Goal: Register for event/course

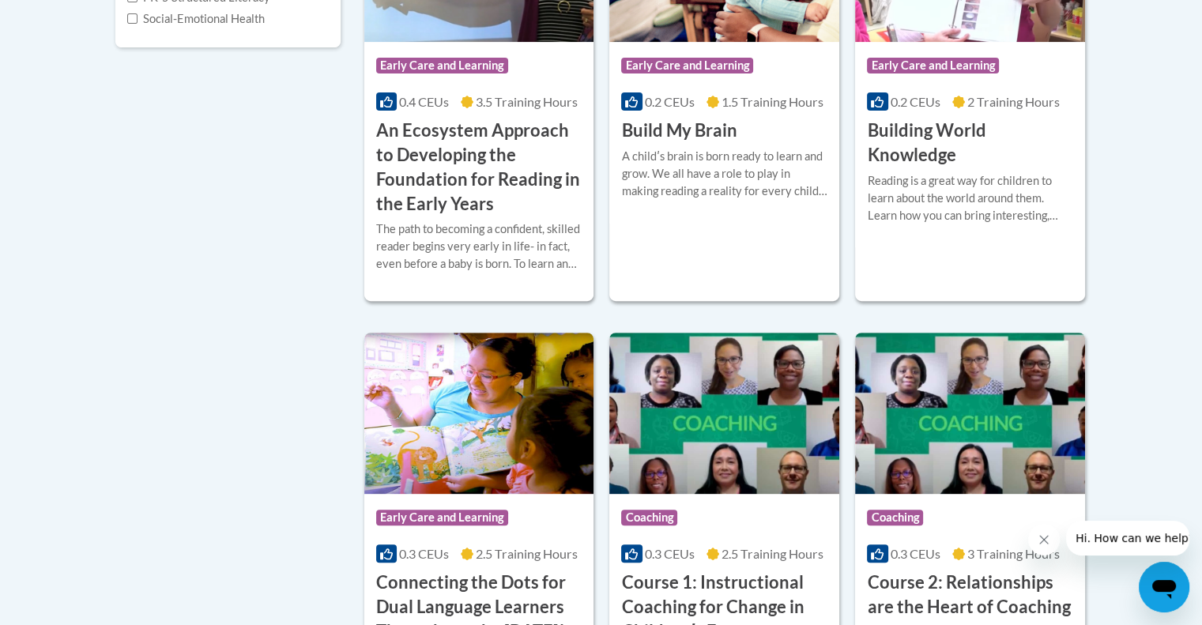
scroll to position [711, 0]
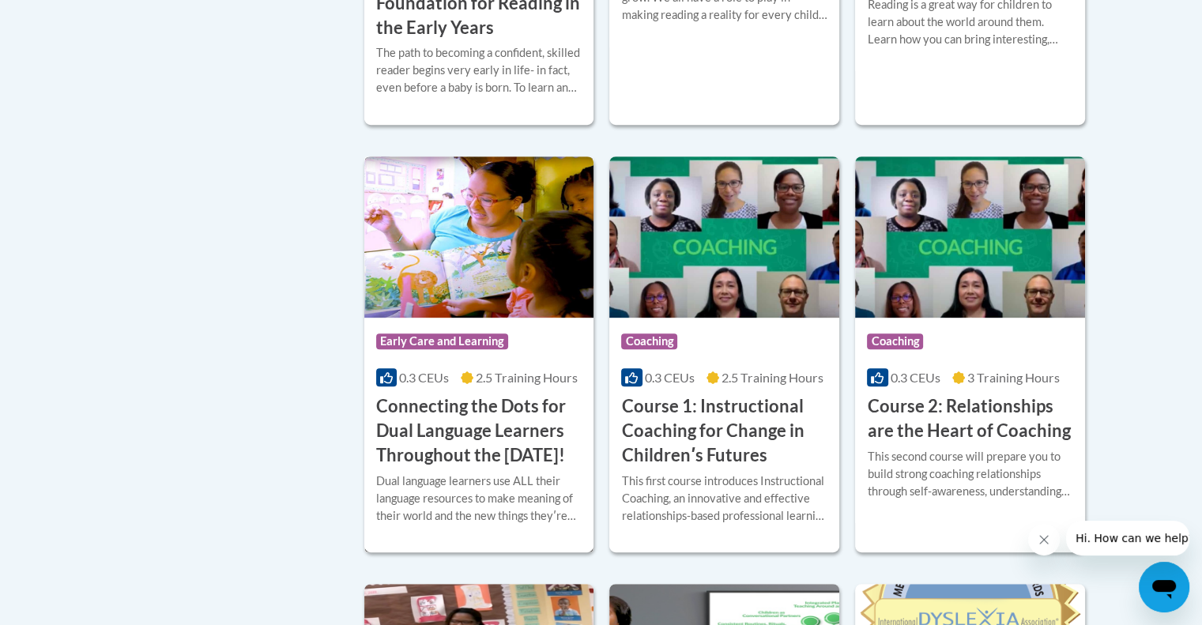
click at [443, 413] on h3 "Connecting the Dots for Dual Language Learners Throughout the Preschool Day!" at bounding box center [479, 430] width 206 height 73
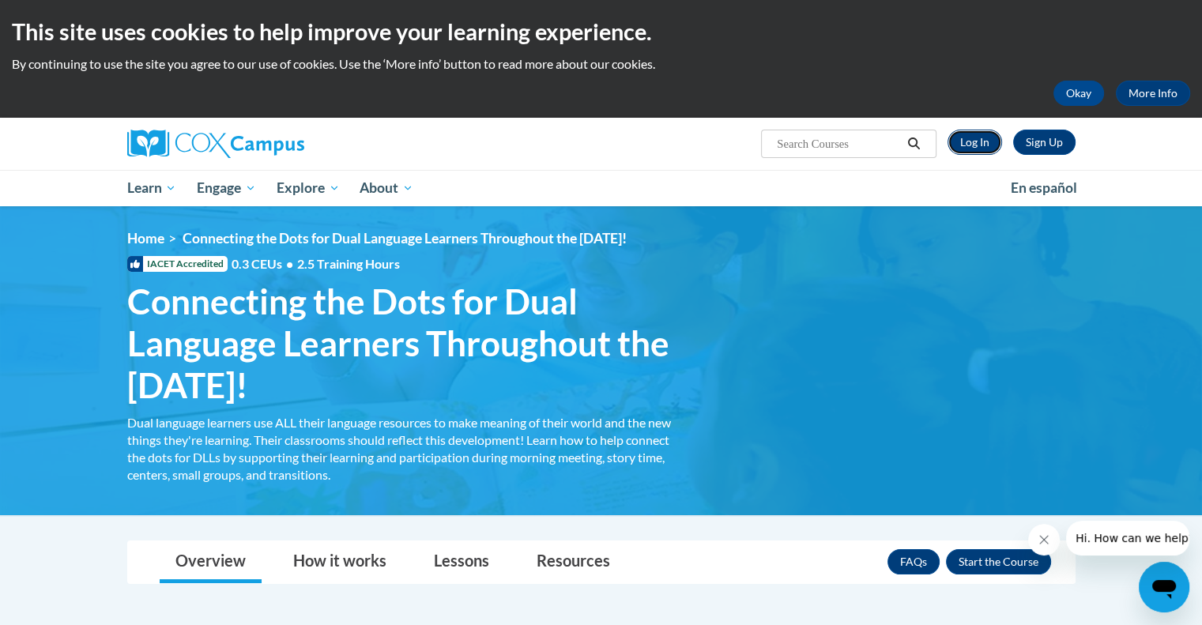
click at [983, 141] on link "Log In" at bounding box center [975, 142] width 55 height 25
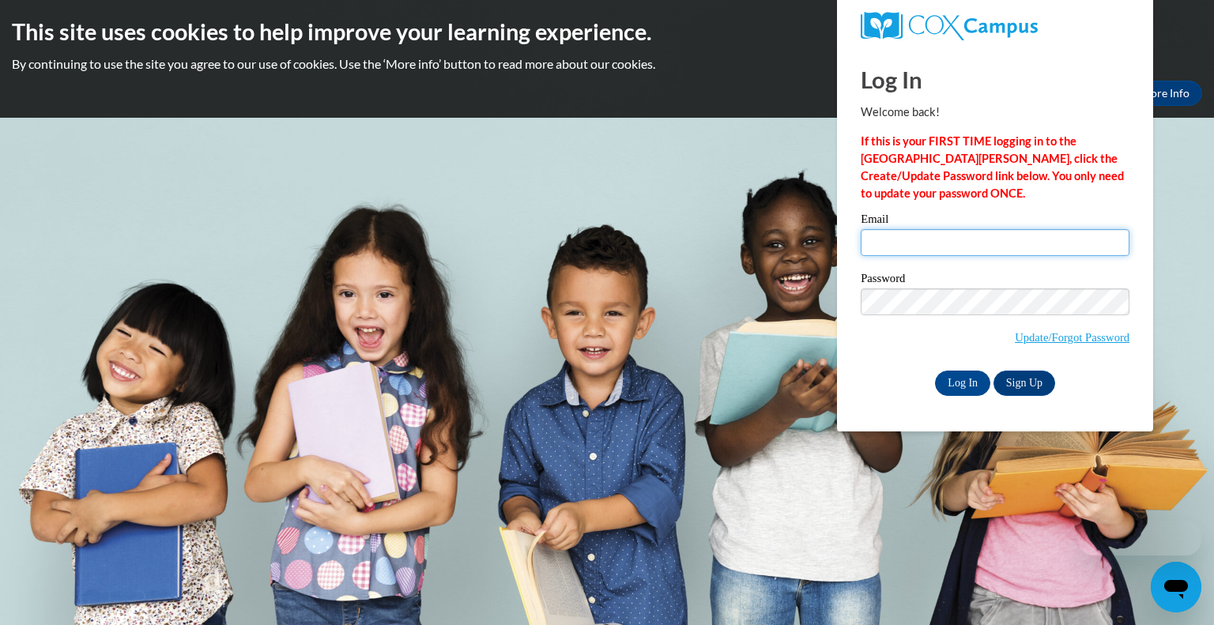
click at [932, 243] on input "Email" at bounding box center [995, 242] width 269 height 27
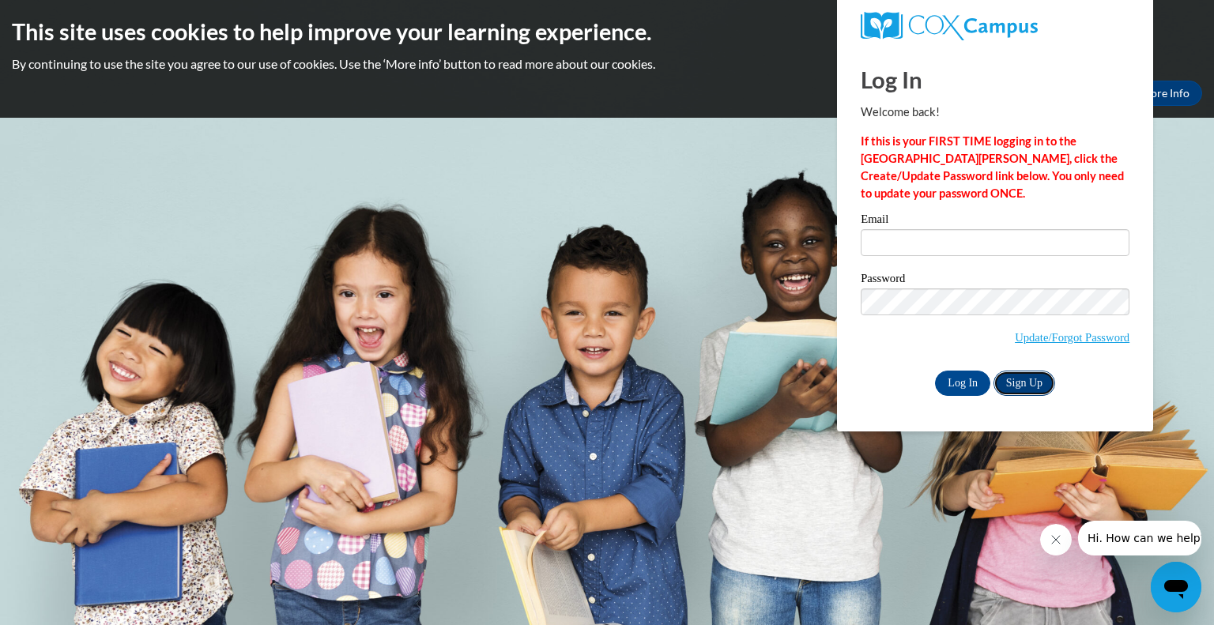
click at [1036, 382] on link "Sign Up" at bounding box center [1024, 383] width 62 height 25
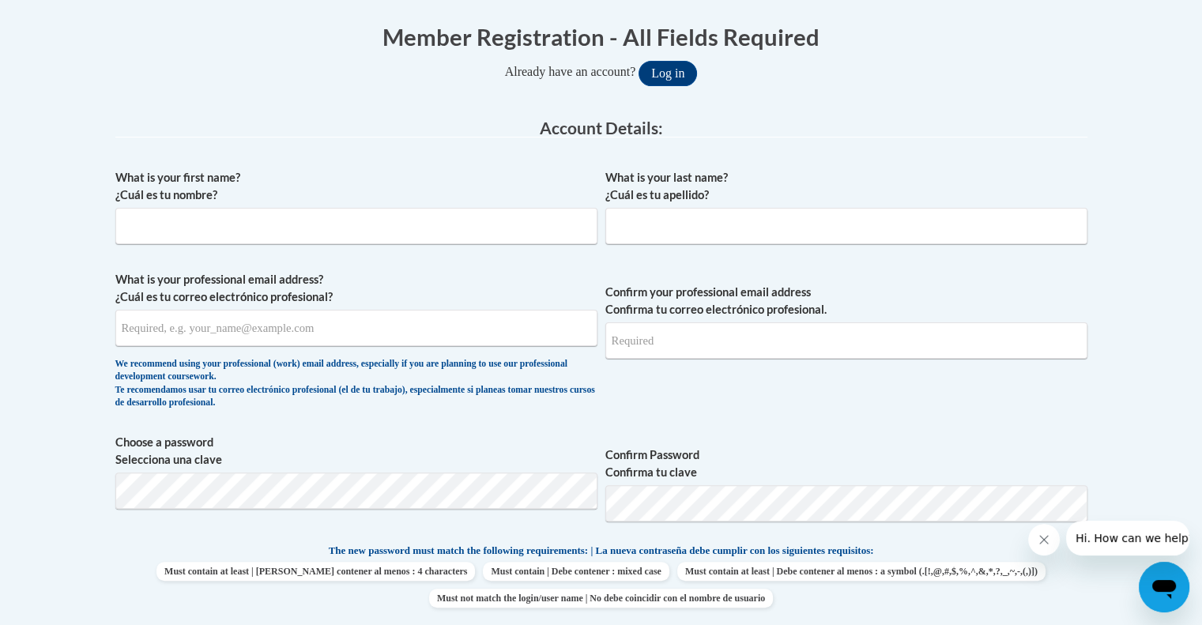
scroll to position [395, 0]
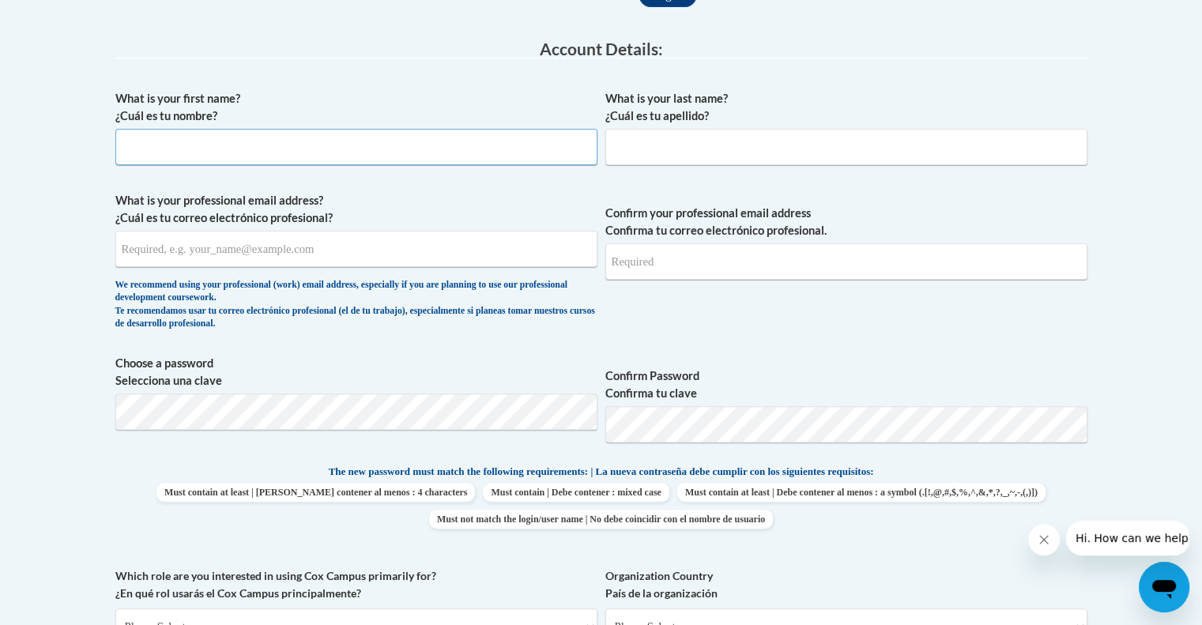
click at [237, 130] on input "What is your first name? ¿Cuál es tu nombre?" at bounding box center [356, 147] width 482 height 36
type input "Elisangela"
click at [704, 153] on input "What is your last name? ¿Cuál es tu apellido?" at bounding box center [846, 147] width 482 height 36
type input "De Souza"
click at [258, 256] on input "What is your professional email address? ¿Cuál es tu correo electrónico profesi…" at bounding box center [356, 249] width 482 height 36
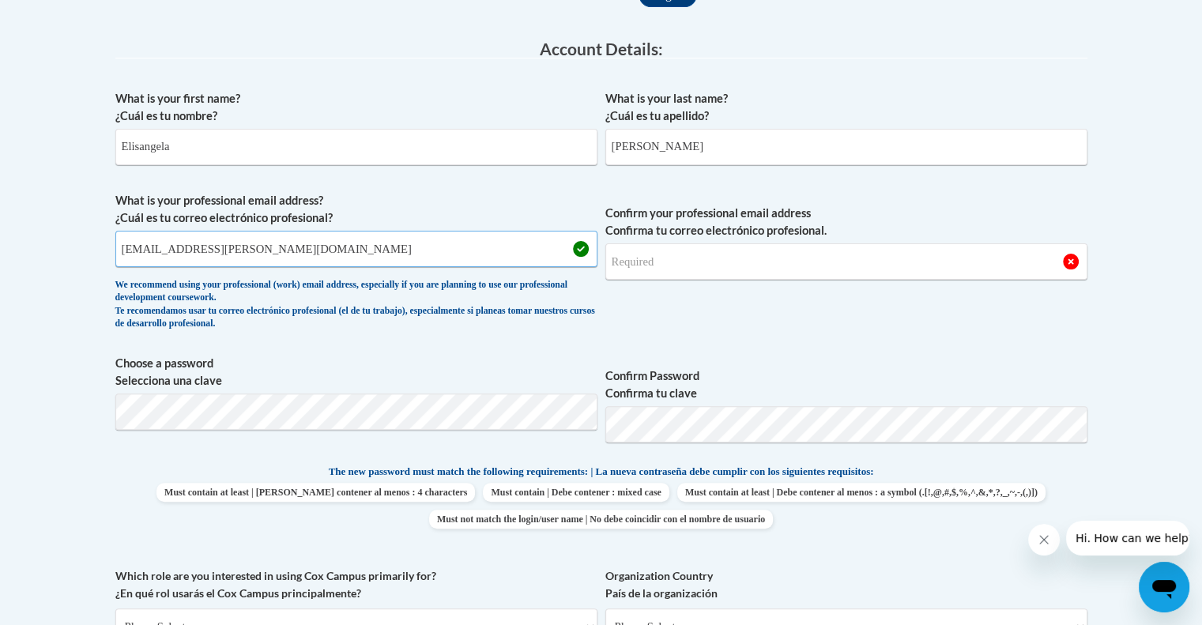
type input "elisangela.desouza@bostonabcd.org"
click at [660, 258] on input "Confirm your professional email address Confirma tu correo electrónico profesio…" at bounding box center [846, 261] width 482 height 36
drag, startPoint x: 304, startPoint y: 247, endPoint x: 111, endPoint y: 245, distance: 192.8
click at [111, 245] on div "Member Registration - All Fields Required Already have an account? Log in Prefe…" at bounding box center [602, 543] width 996 height 1234
click at [686, 259] on input "Confirm your professional email address Confirma tu correo electrónico profesio…" at bounding box center [846, 261] width 482 height 36
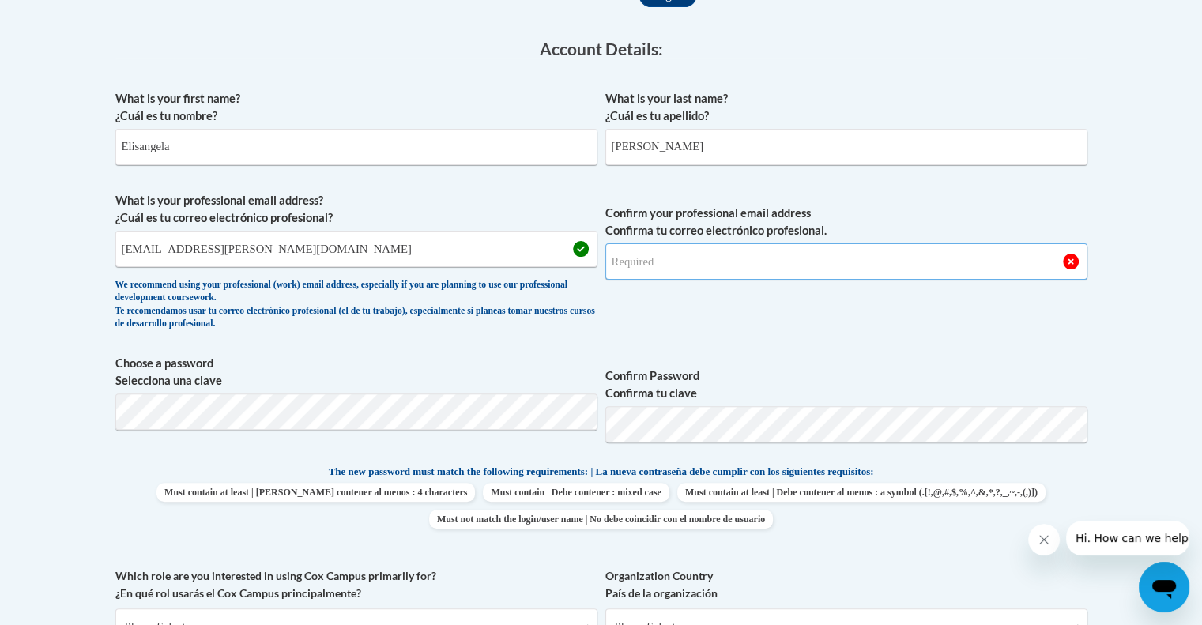
click at [680, 262] on input "Confirm your professional email address Confirma tu correo electrónico profesio…" at bounding box center [846, 261] width 482 height 36
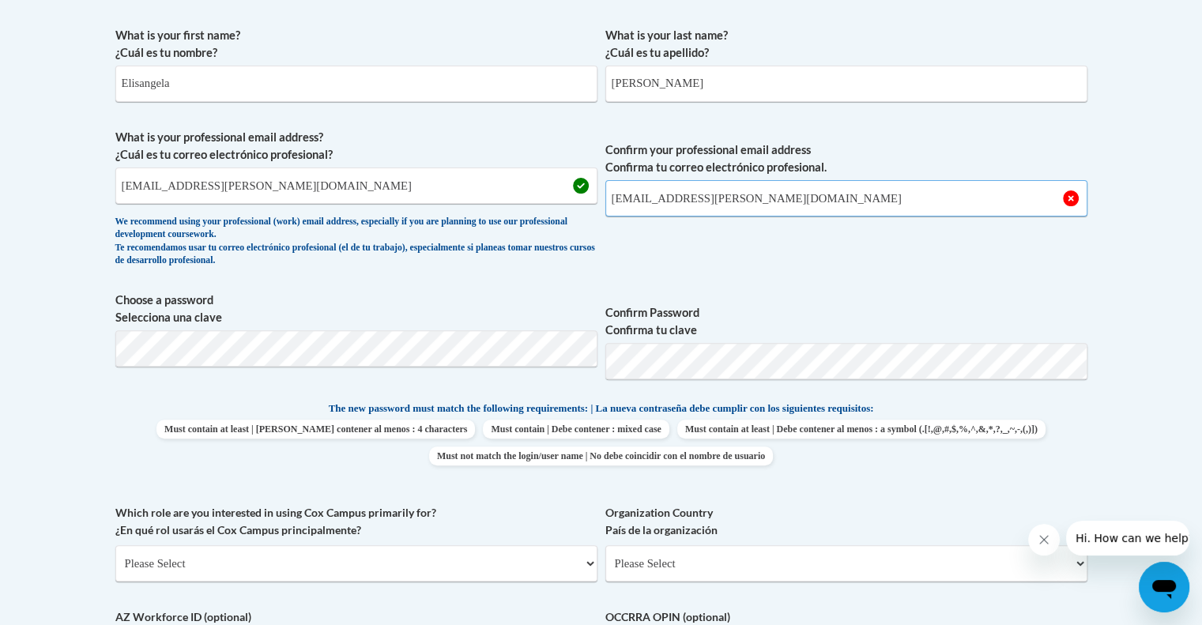
scroll to position [474, 0]
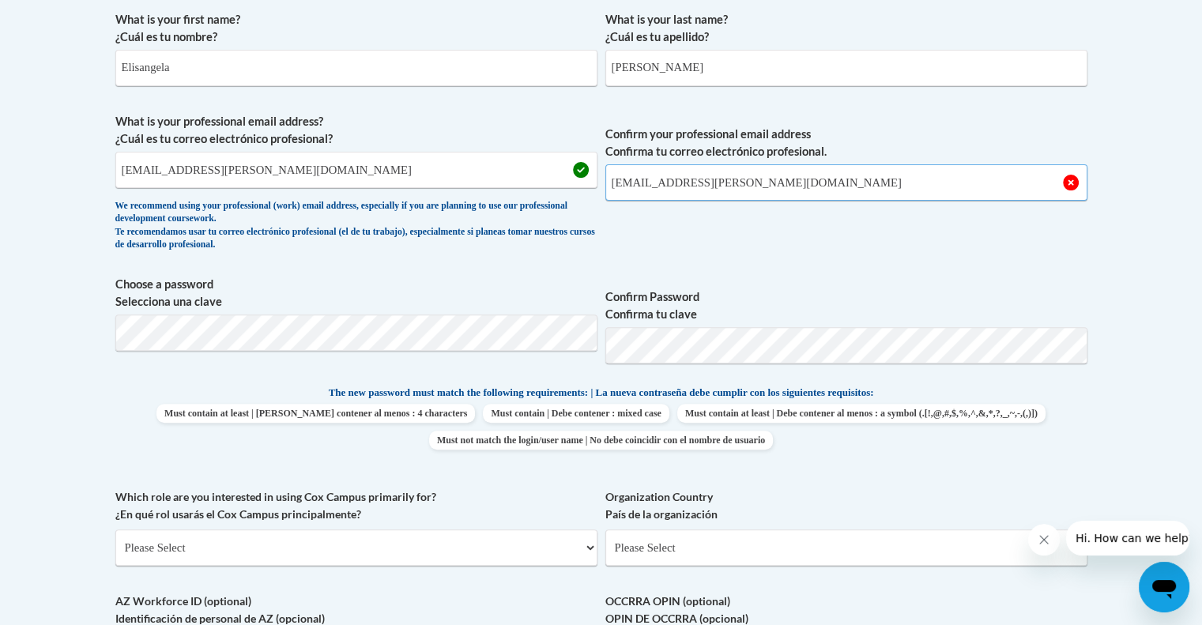
type input "elisangela.desouza@bostonabcd.org"
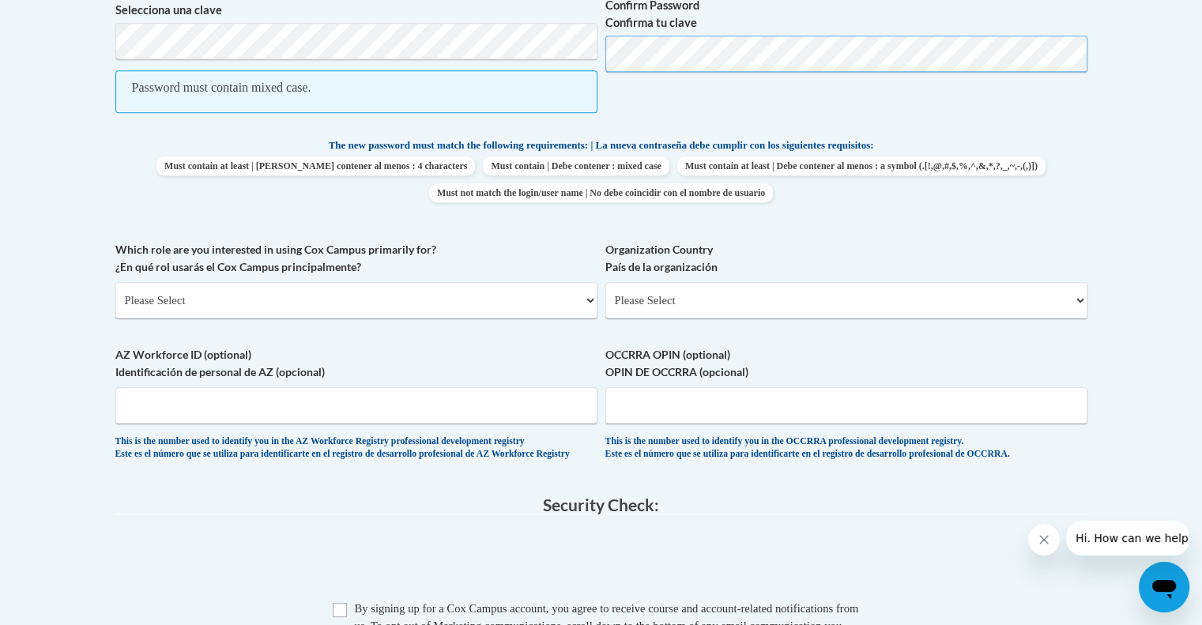
scroll to position [790, 0]
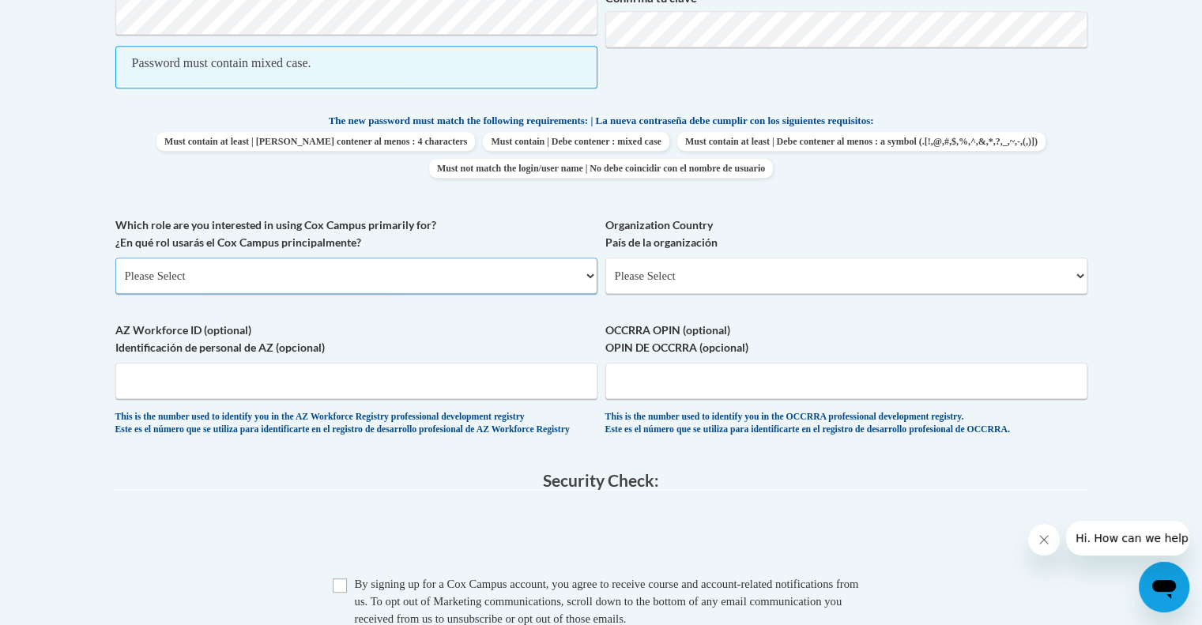
click at [587, 272] on select "Please Select College/University | Colegio/Universidad Community/Nonprofit Part…" at bounding box center [356, 276] width 482 height 36
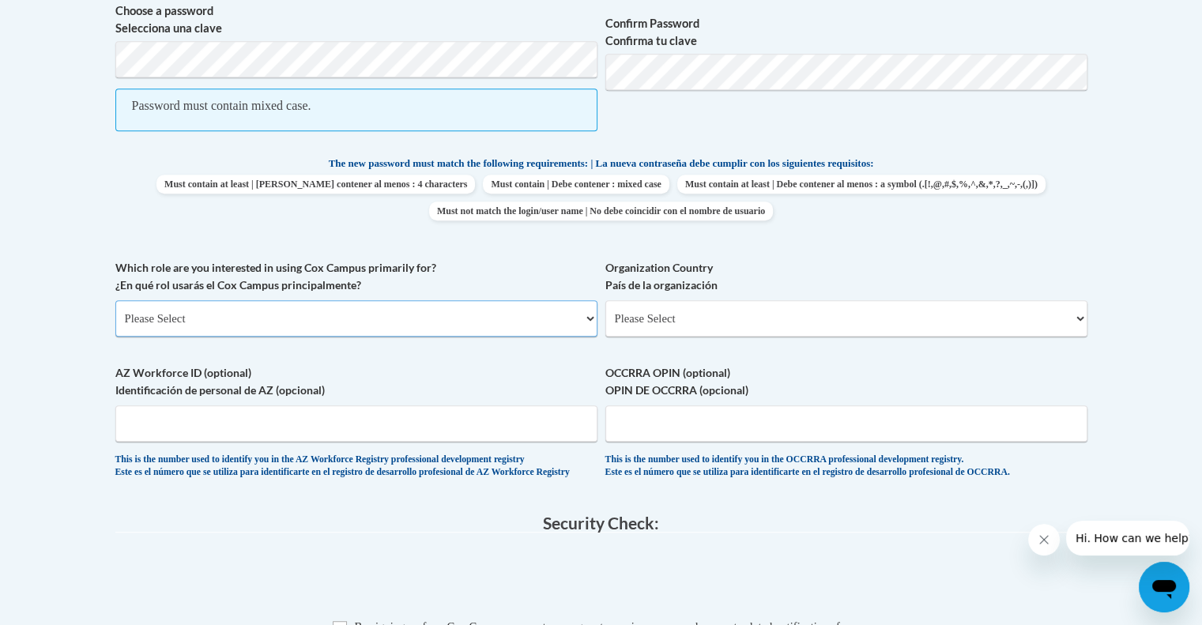
scroll to position [814, 0]
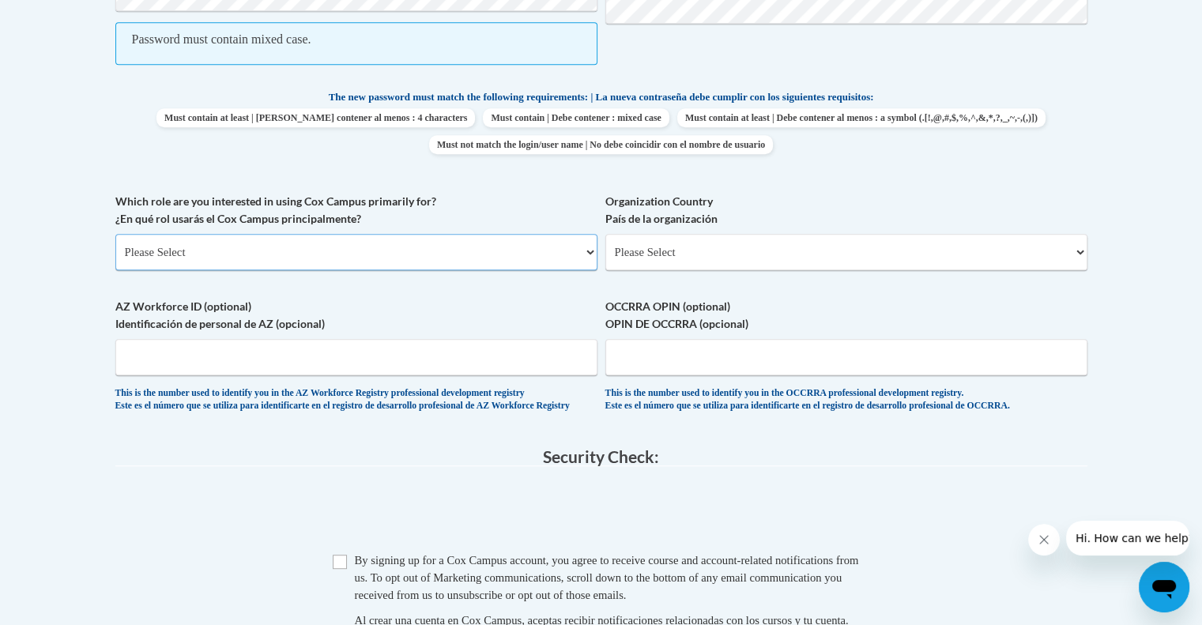
click at [592, 255] on select "Please Select College/University | Colegio/Universidad Community/Nonprofit Part…" at bounding box center [356, 252] width 482 height 36
select select "fbf2d438-af2f-41f8-98f1-81c410e29de3"
click at [115, 234] on select "Please Select College/University | Colegio/Universidad Community/Nonprofit Part…" at bounding box center [356, 252] width 482 height 36
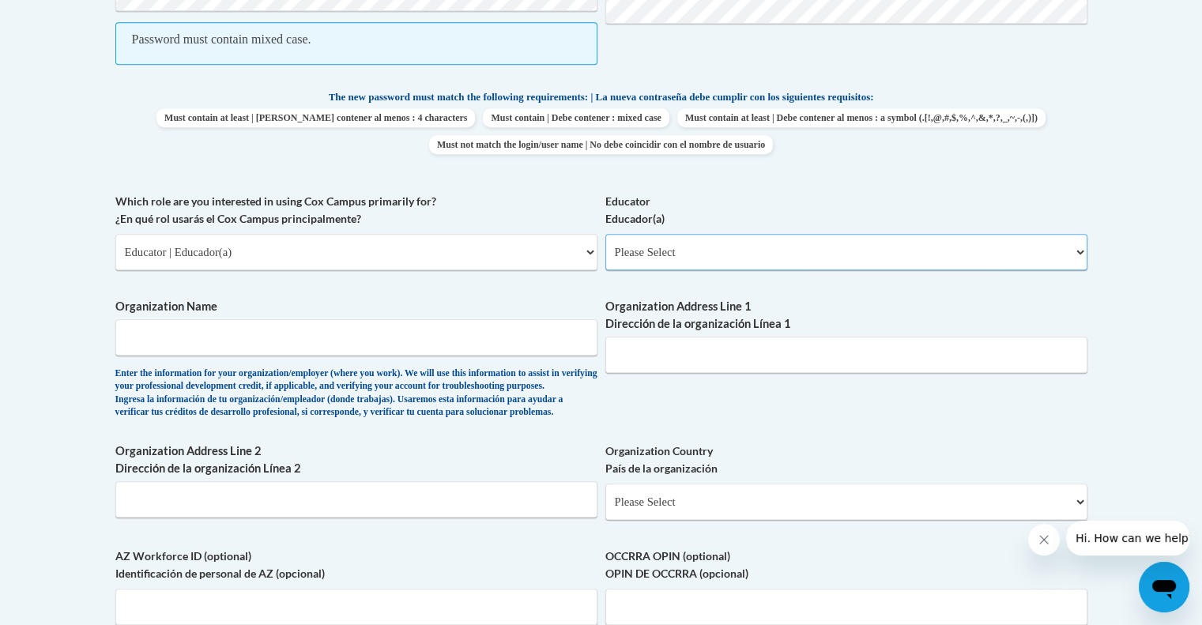
click at [854, 250] on select "Please Select Early Learning/Daycare Teacher/Family Home Care Provider | Maestr…" at bounding box center [846, 252] width 482 height 36
select select "8e40623d-54d0-45cd-9f92-5df65cd3f8cf"
click at [605, 234] on select "Please Select Early Learning/Daycare Teacher/Family Home Care Provider | Maestr…" at bounding box center [846, 252] width 482 height 36
click at [443, 340] on input "Organization Name" at bounding box center [356, 337] width 482 height 36
type input "a"
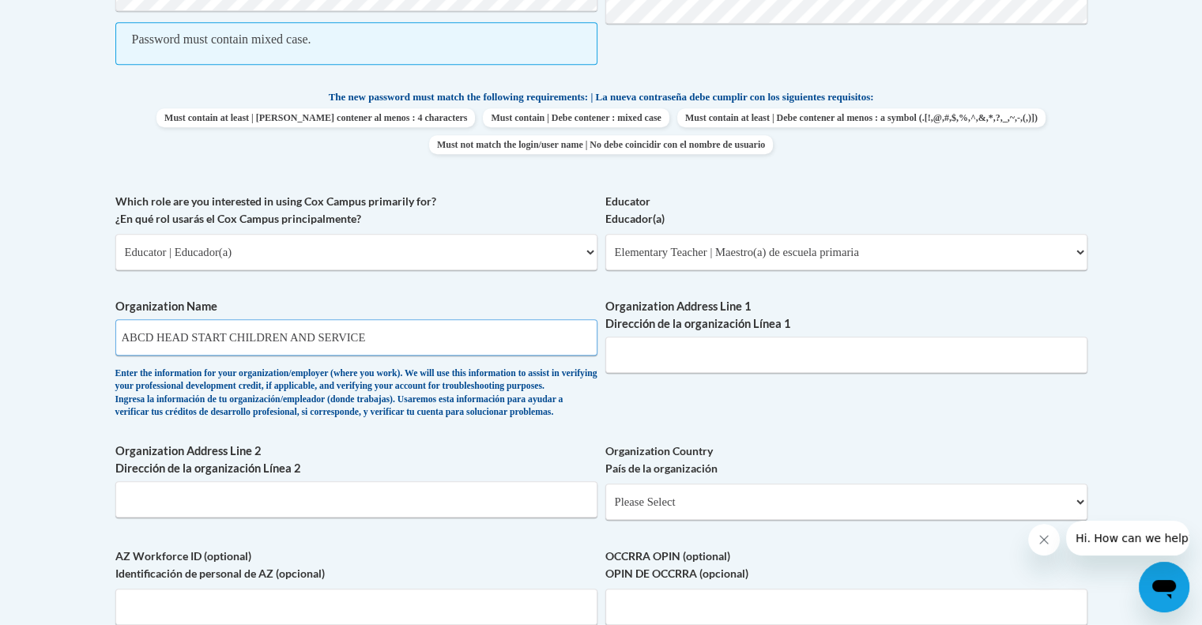
type input "ABCD HEAD START CHILDREN AND SERVICE"
click at [739, 369] on input "Organization Address Line 1 Dirección de la organización Línea 1" at bounding box center [846, 355] width 482 height 36
click at [745, 350] on input "Organization Address Line 1 Dirección de la organización Línea 1" at bounding box center [846, 355] width 482 height 36
click at [820, 347] on input "Organization Address Line 1 Dirección de la organización Línea 1" at bounding box center [846, 355] width 482 height 36
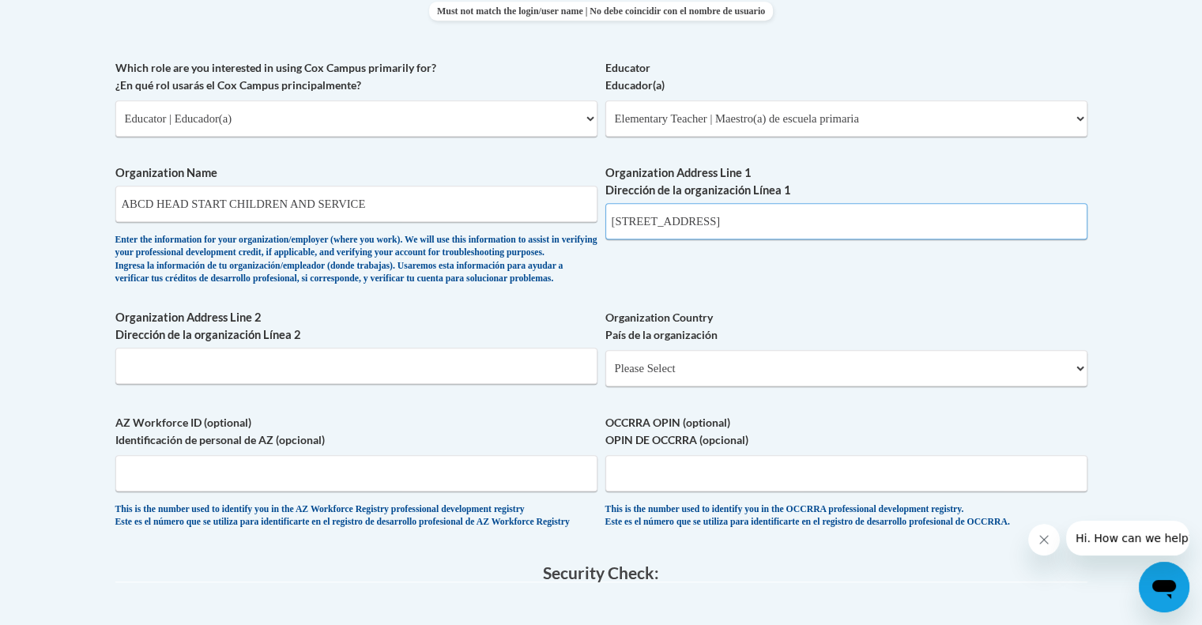
scroll to position [972, 0]
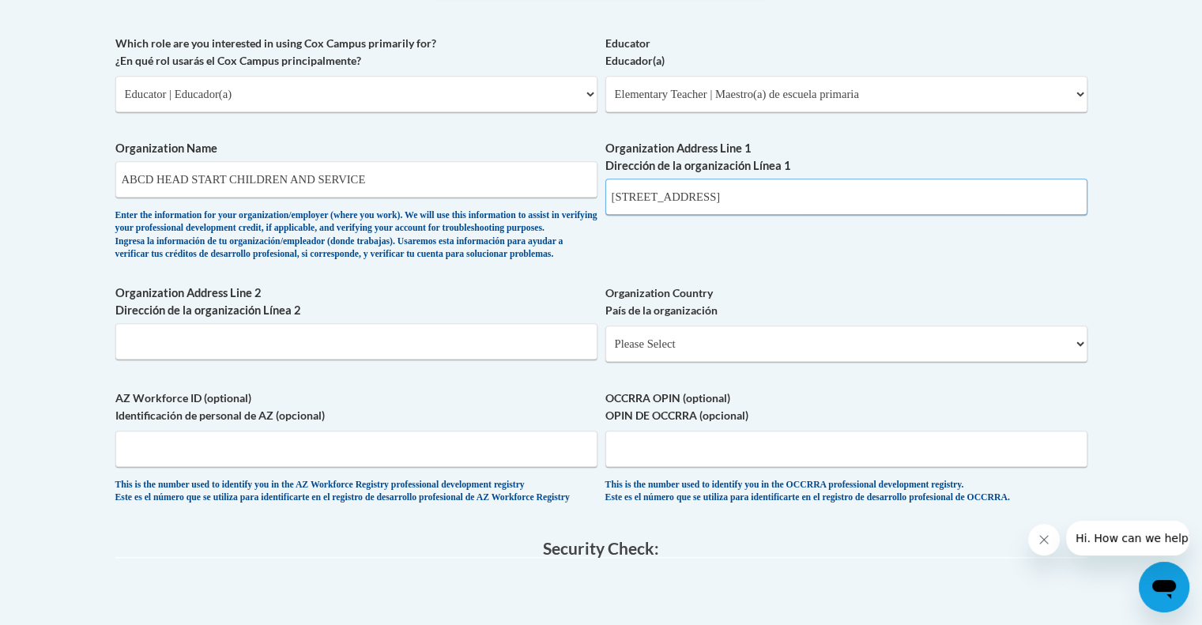
type input "198 GENEVA AVENUE"
click at [1076, 362] on select "Please Select United States | Estados Unidos Outside of the United States | Fue…" at bounding box center [846, 344] width 482 height 36
select select "ad49bcad-a171-4b2e-b99c-48b446064914"
click at [605, 351] on select "Please Select United States | Estados Unidos Outside of the United States | Fue…" at bounding box center [846, 344] width 482 height 36
select select
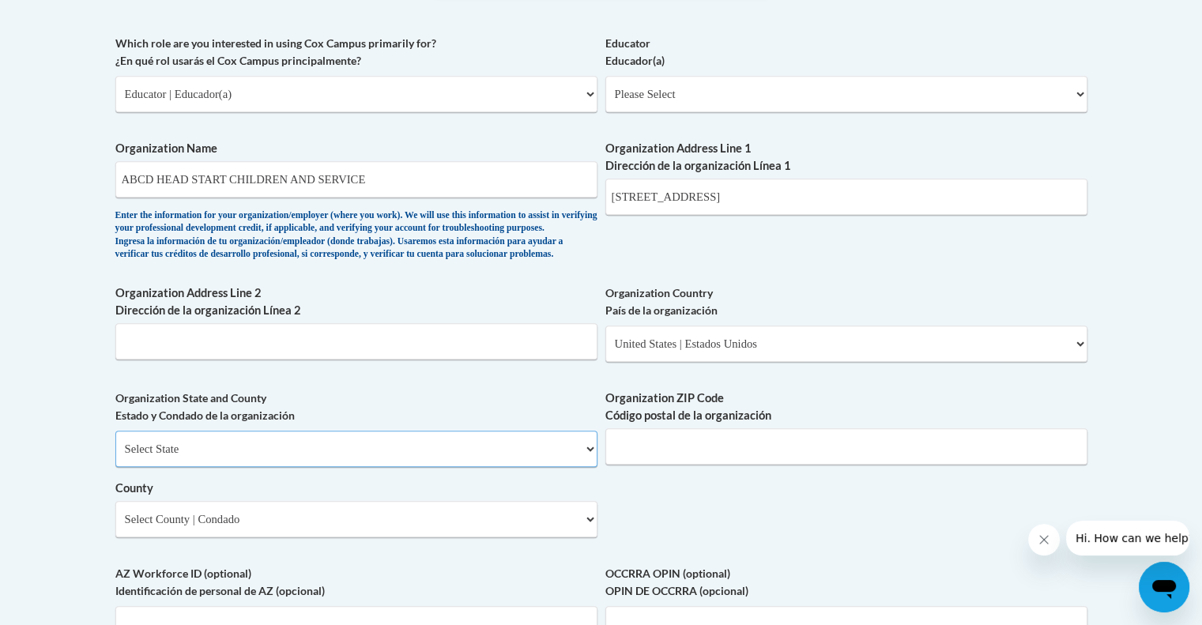
click at [582, 467] on select "Select State Alabama Alaska Arizona Arkansas California Colorado Connecticut De…" at bounding box center [356, 449] width 482 height 36
select select "Massachusetts"
click at [115, 456] on select "Select State Alabama Alaska Arizona Arkansas California Colorado Connecticut De…" at bounding box center [356, 449] width 482 height 36
click at [849, 465] on input "Organization ZIP Code Código postal de la organización" at bounding box center [846, 446] width 482 height 36
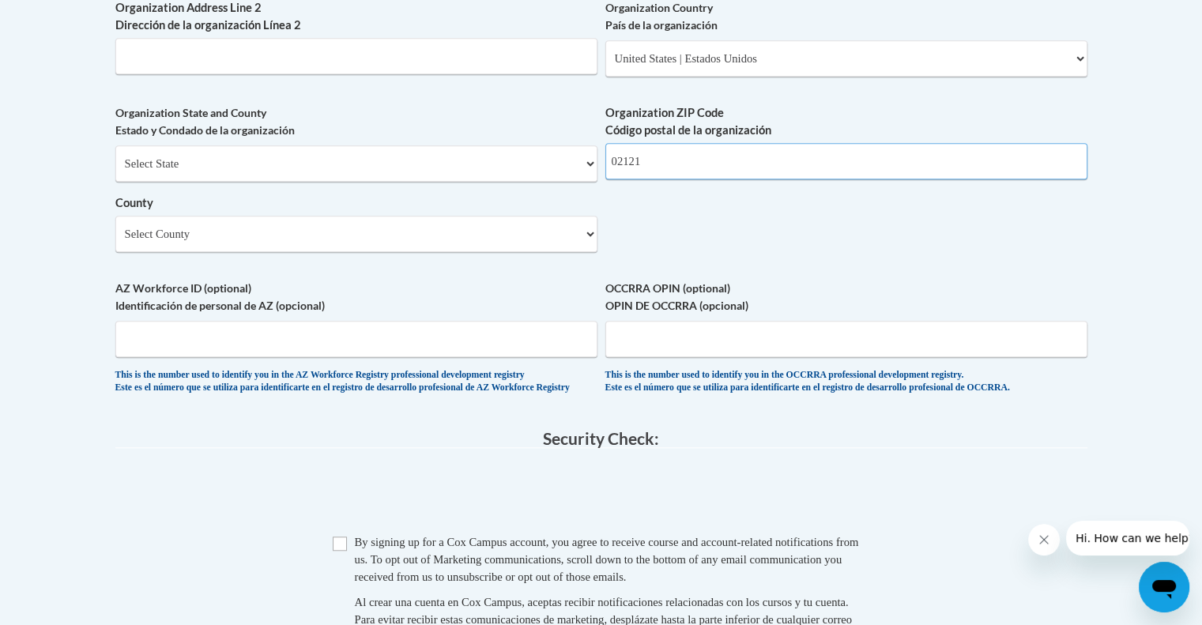
scroll to position [1262, 0]
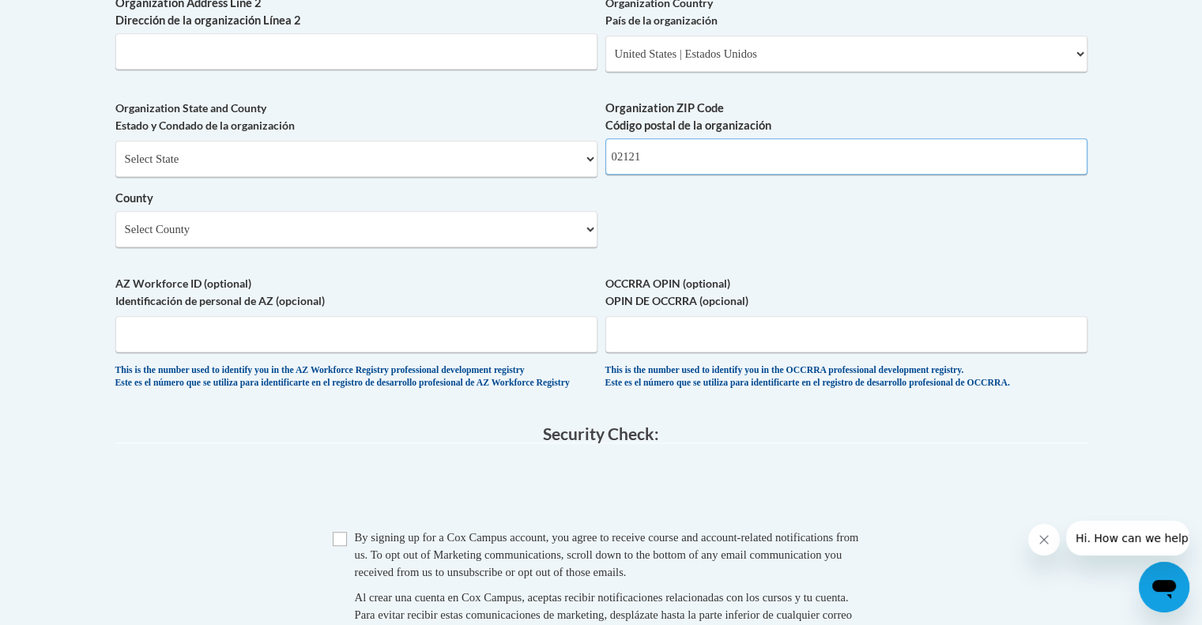
type input "02121"
click at [266, 247] on select "Select County Barnstable Berkshire Bristol Dukes Essex Franklin Hampden Hampshi…" at bounding box center [356, 229] width 482 height 36
select select "Suffolk"
click at [115, 236] on select "Select County Barnstable Berkshire Bristol Dukes Essex Franklin Hampden Hampshi…" at bounding box center [356, 229] width 482 height 36
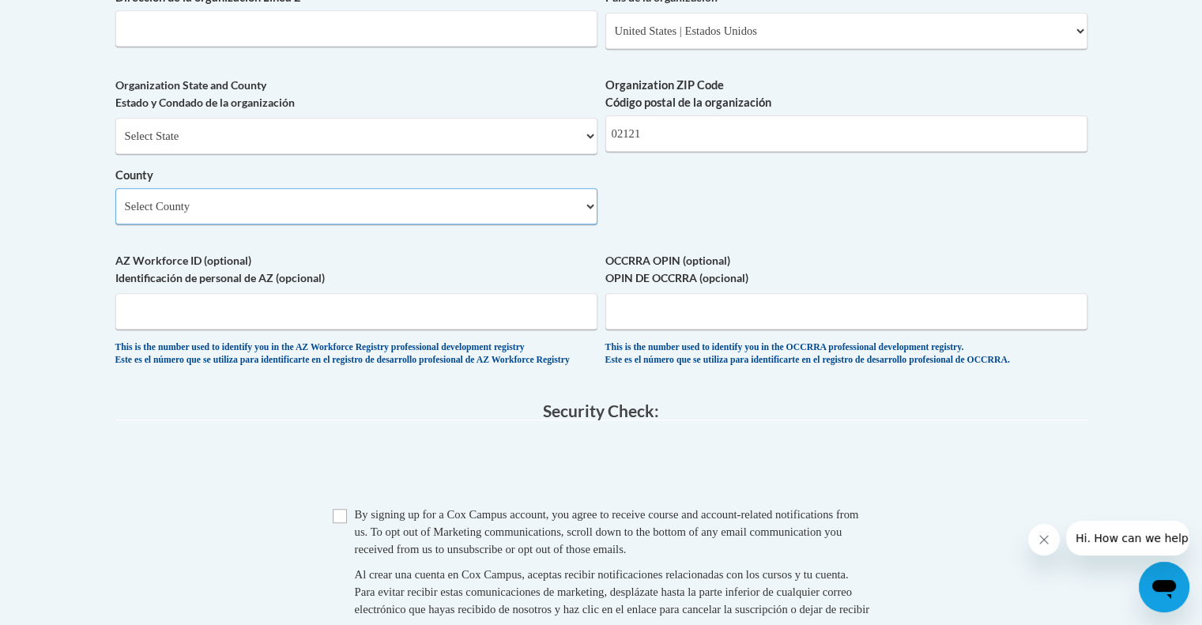
scroll to position [1341, 0]
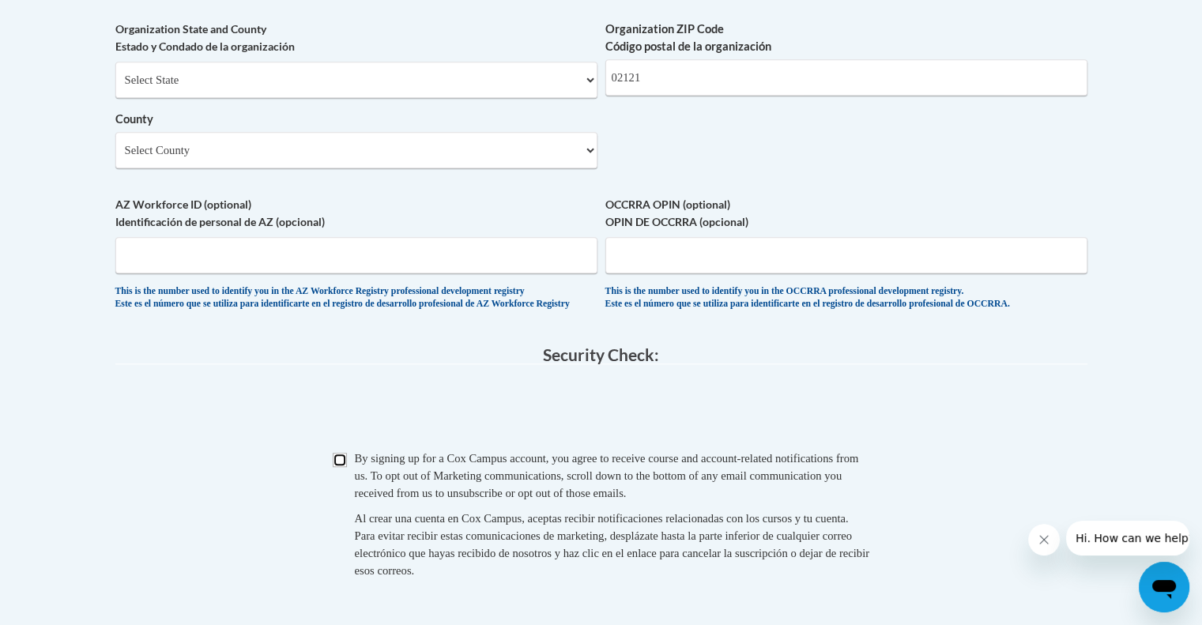
click at [342, 467] on input "Checkbox" at bounding box center [340, 460] width 14 height 14
checkbox input "true"
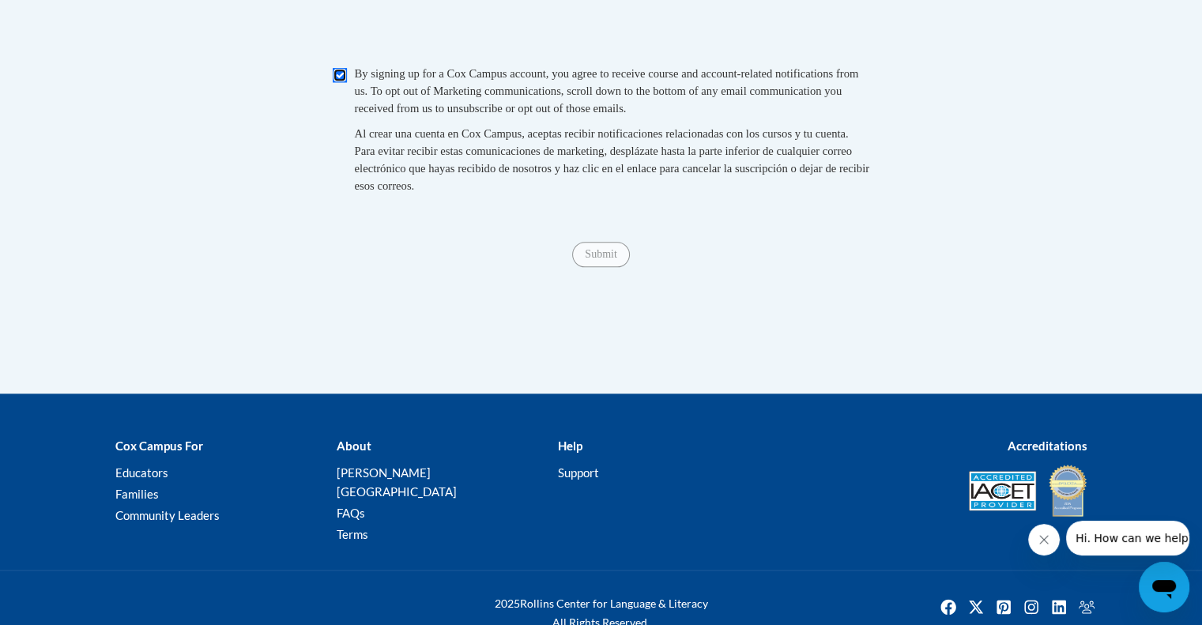
scroll to position [1736, 0]
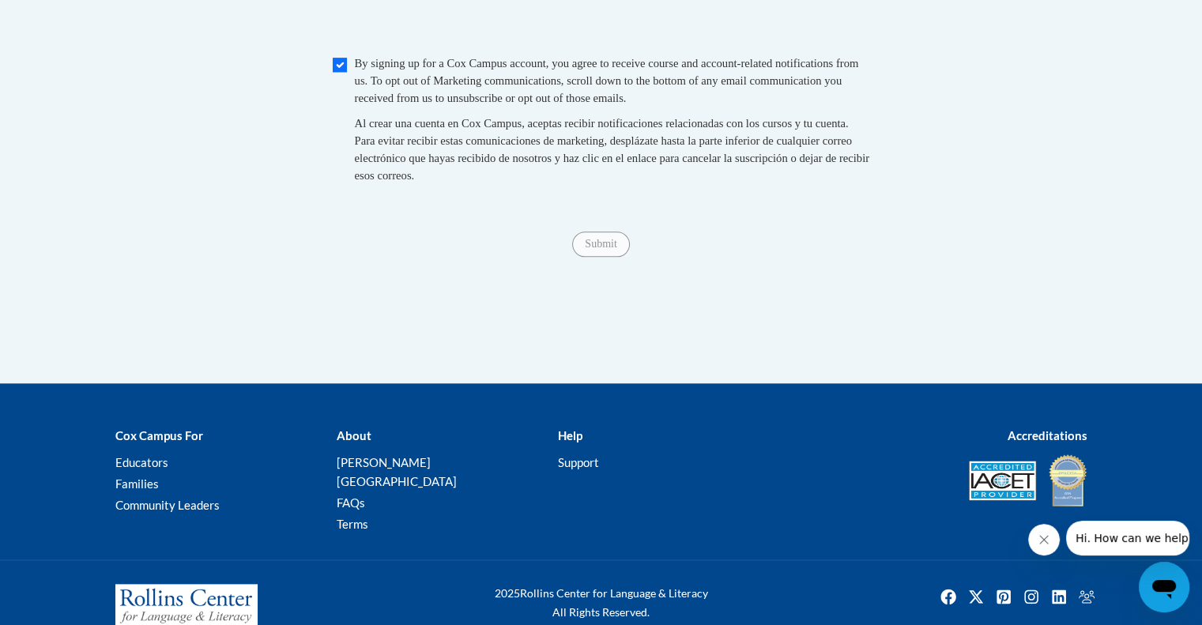
click at [595, 249] on span "Submit" at bounding box center [600, 242] width 57 height 13
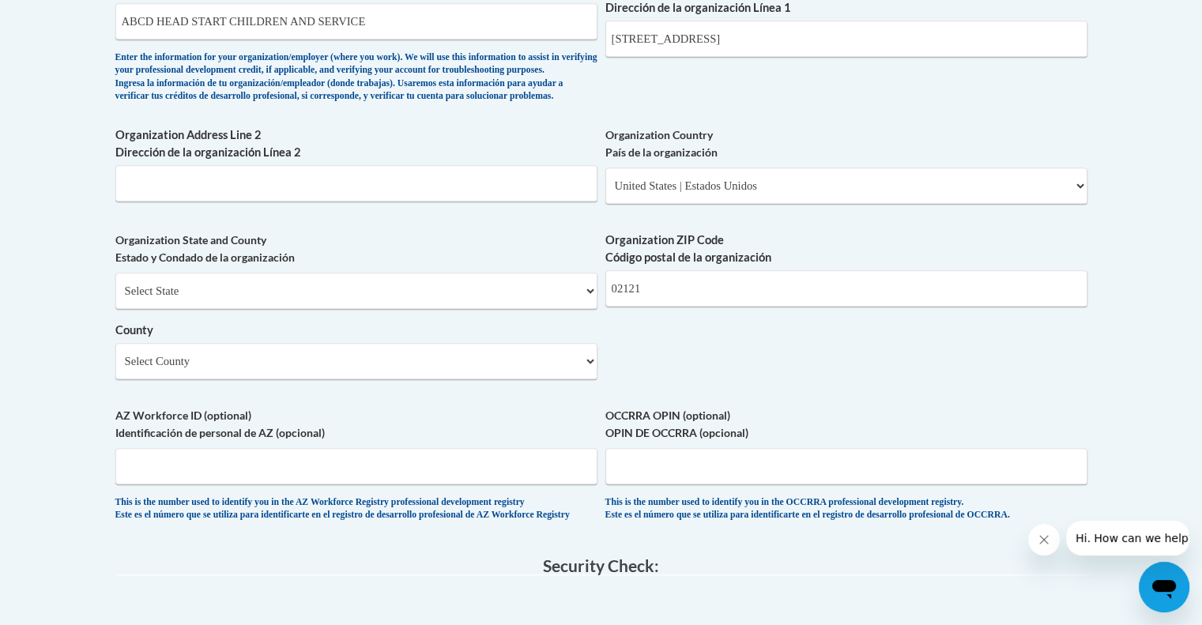
scroll to position [867, 0]
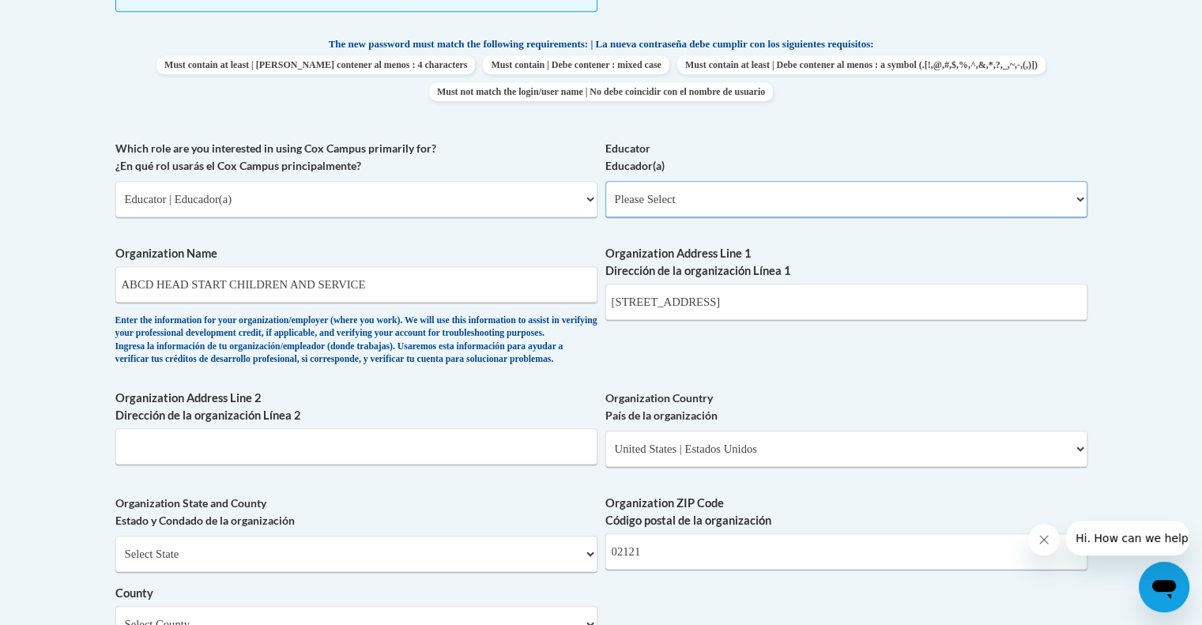
click at [694, 208] on select "Please Select Early Learning/Daycare Teacher/Family Home Care Provider | Maestr…" at bounding box center [846, 199] width 482 height 36
select select "5e2af403-4f2c-4e49-a02f-103e55d7b75b"
click at [605, 181] on select "Please Select Early Learning/Daycare Teacher/Family Home Care Provider | Maestr…" at bounding box center [846, 199] width 482 height 36
select select "null"
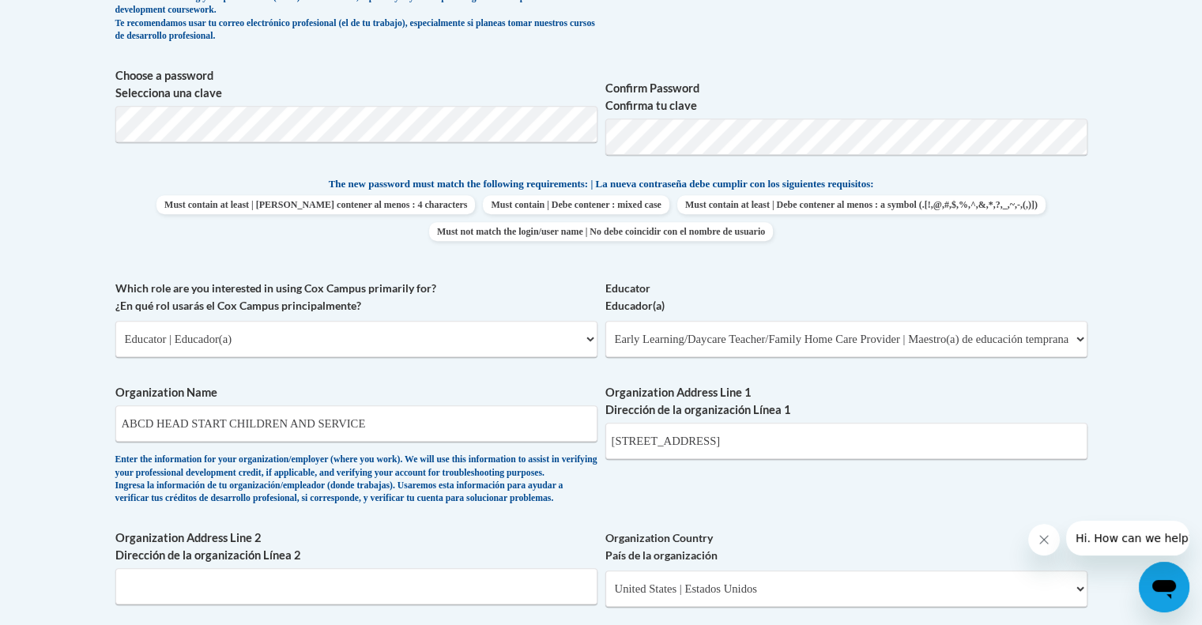
scroll to position [649, 0]
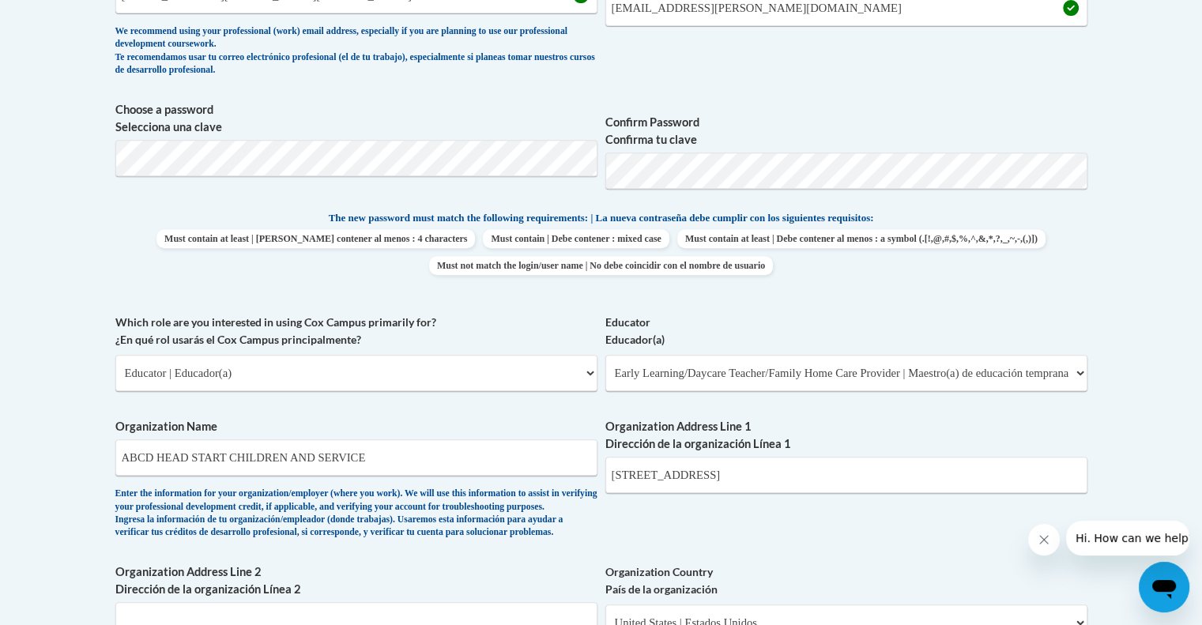
click at [1008, 246] on span "Must contain at least | Debe contener al menos : 4 characters Must contain | De…" at bounding box center [601, 252] width 972 height 46
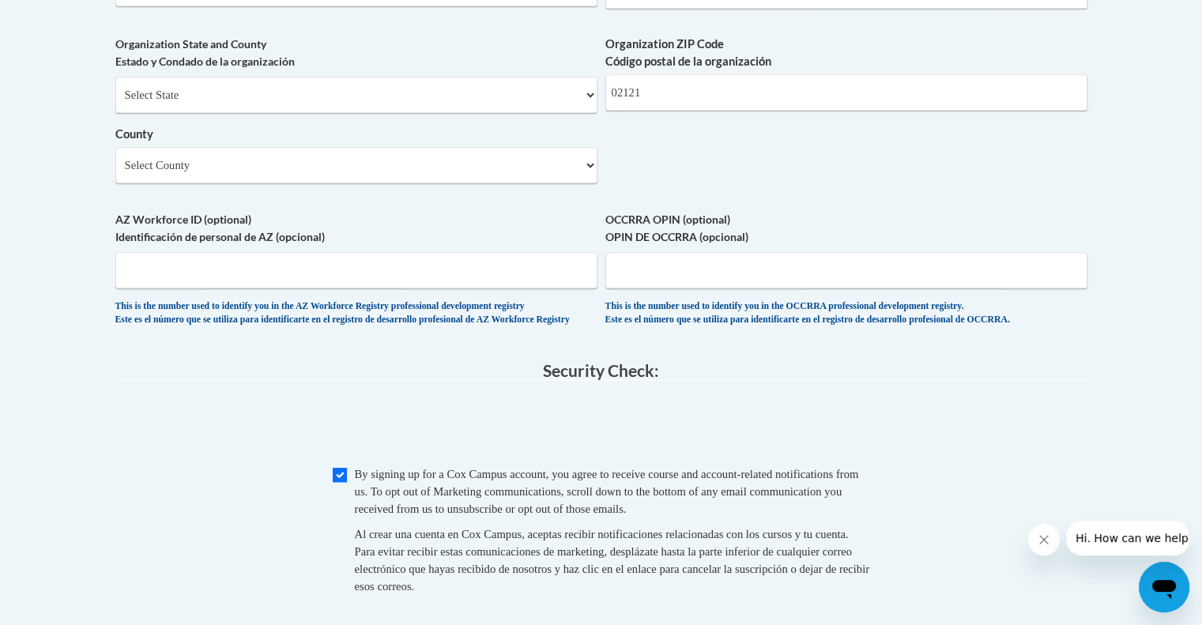
scroll to position [1439, 0]
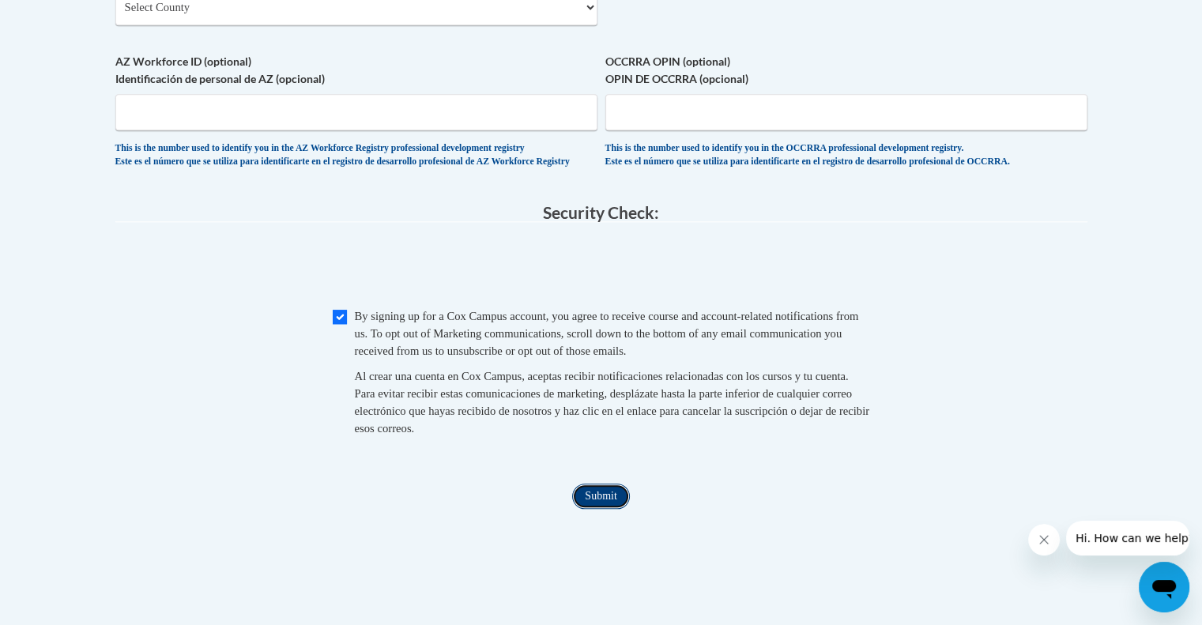
click at [606, 509] on input "Submit" at bounding box center [600, 496] width 57 height 25
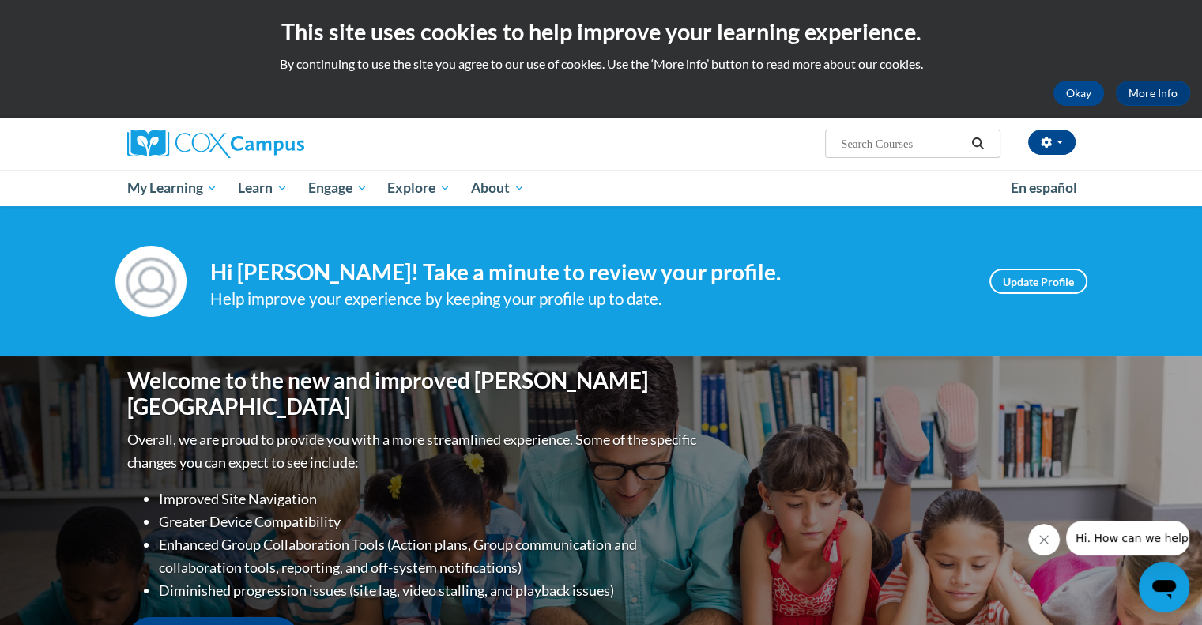
click at [863, 144] on input "Search..." at bounding box center [902, 143] width 126 height 19
click at [850, 143] on input "Search..." at bounding box center [902, 143] width 126 height 19
paste input "Connecting the Dots for Dual Language Learners Throughout the [DATE]"
type input "Connecting the Dots for Dual Language Learners Throughout the [DATE]"
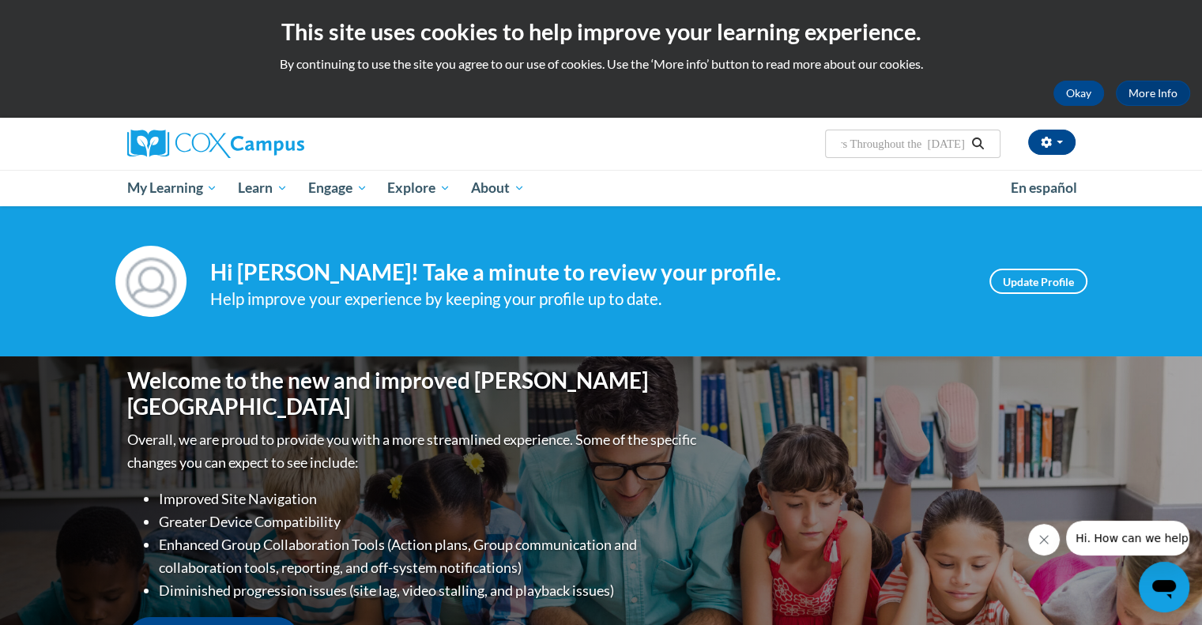
click at [980, 137] on button "Search" at bounding box center [978, 143] width 24 height 19
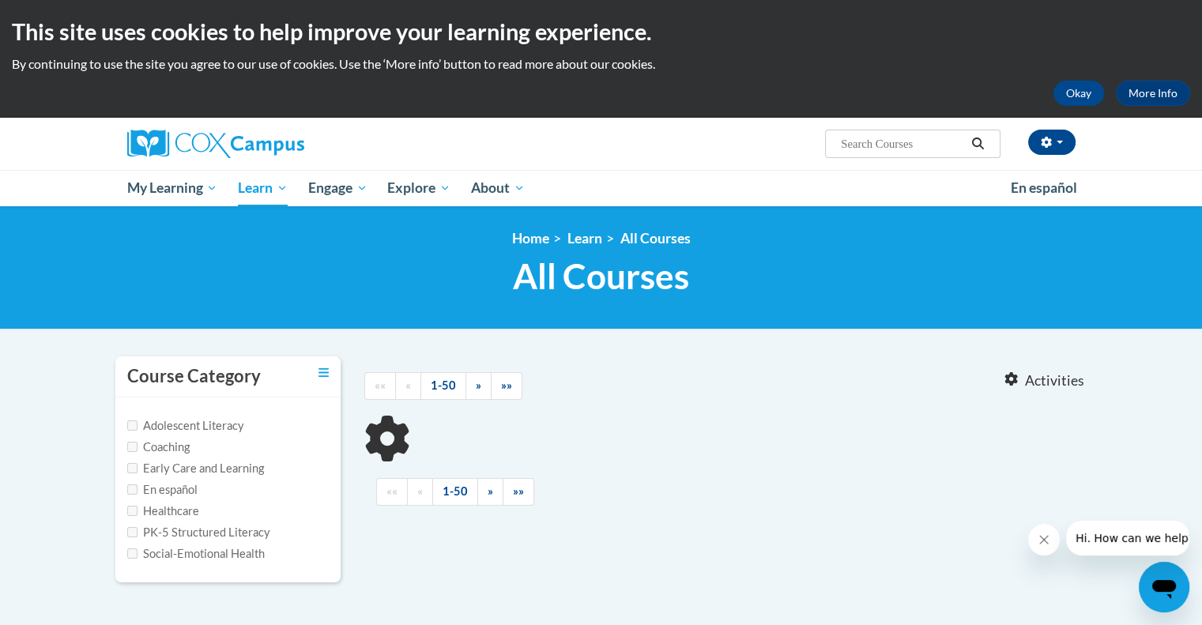
type input "Connecting the Dots for Dual Language Learners Throughout the [DATE]"
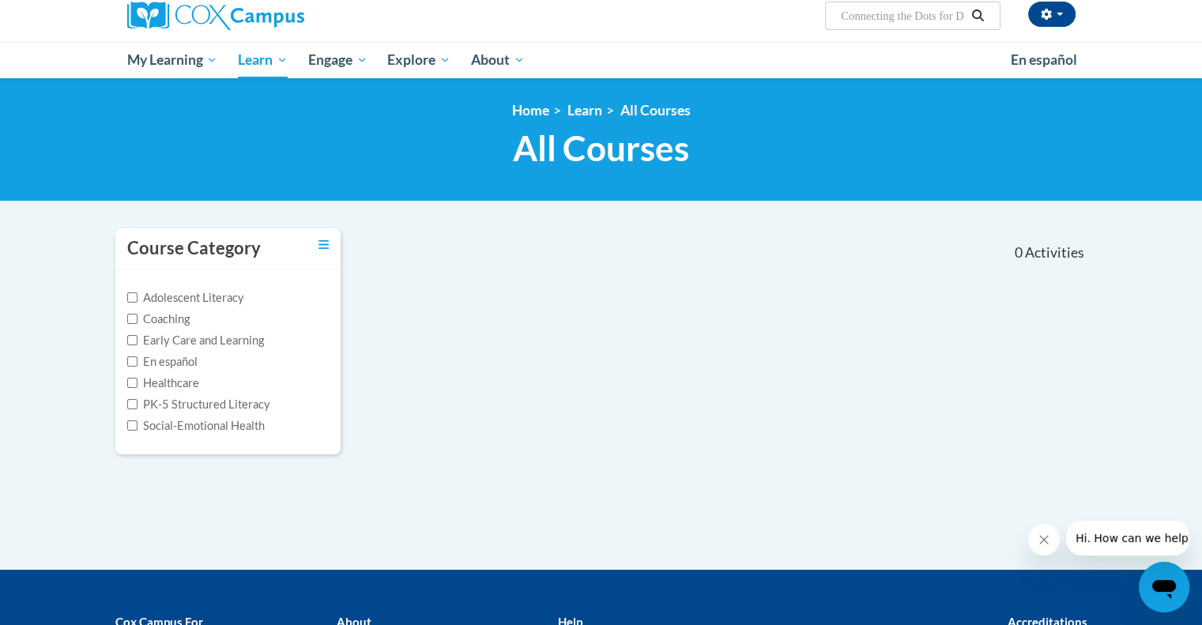
scroll to position [79, 0]
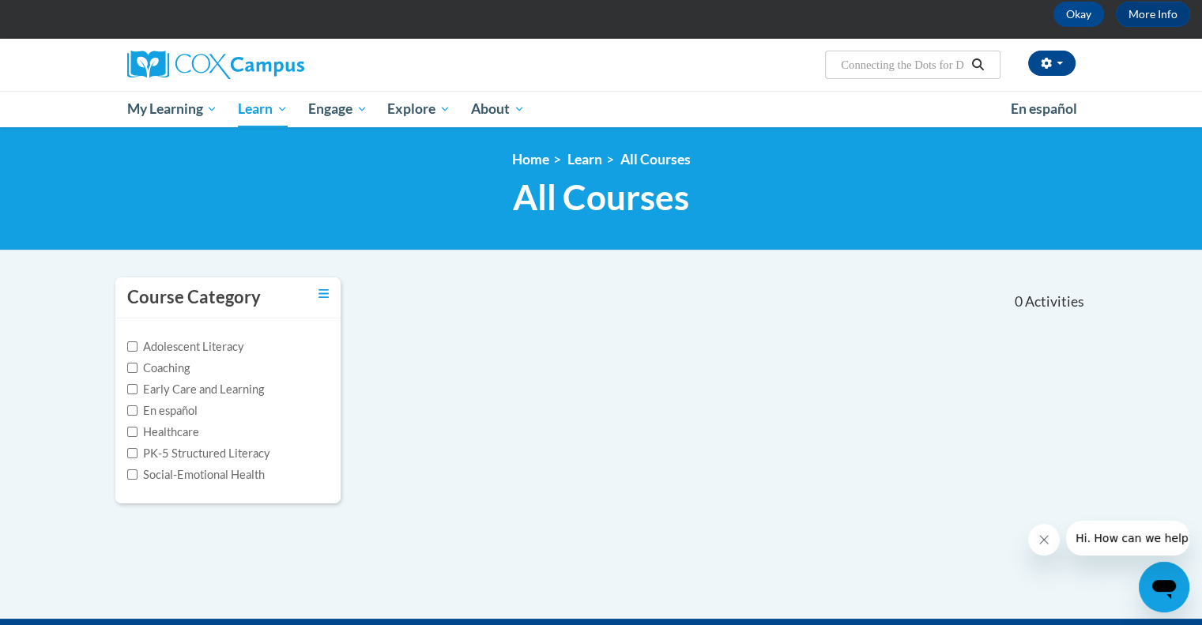
click at [977, 68] on icon "Search" at bounding box center [977, 64] width 14 height 12
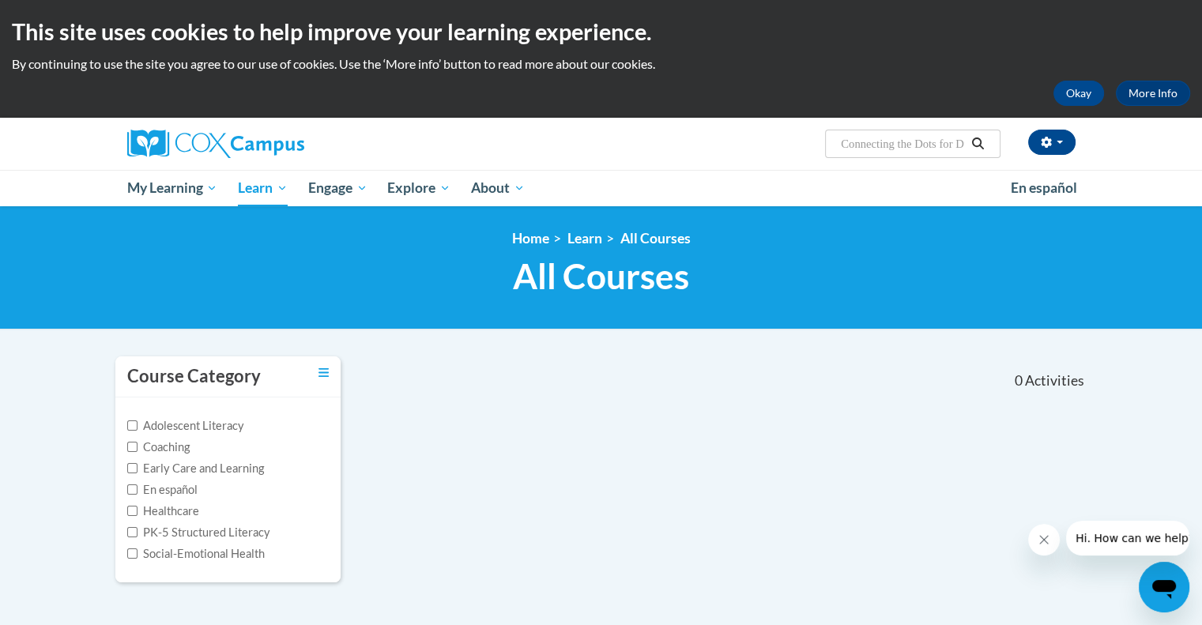
click at [900, 145] on input "Connecting the Dots for Dual Language Learners Throughout the [DATE]" at bounding box center [902, 143] width 126 height 19
click at [872, 148] on input "Connecting the Dots for Dual Language Learners Throughout the [DATE]" at bounding box center [902, 143] width 126 height 19
paste input "Connecting the Dots for Dual Language Learners Throughout the [DATE]"
click at [964, 142] on input "ConneConnecting the Dots for Dual Languacting the Dots for Dual Language Learne…" at bounding box center [902, 143] width 126 height 19
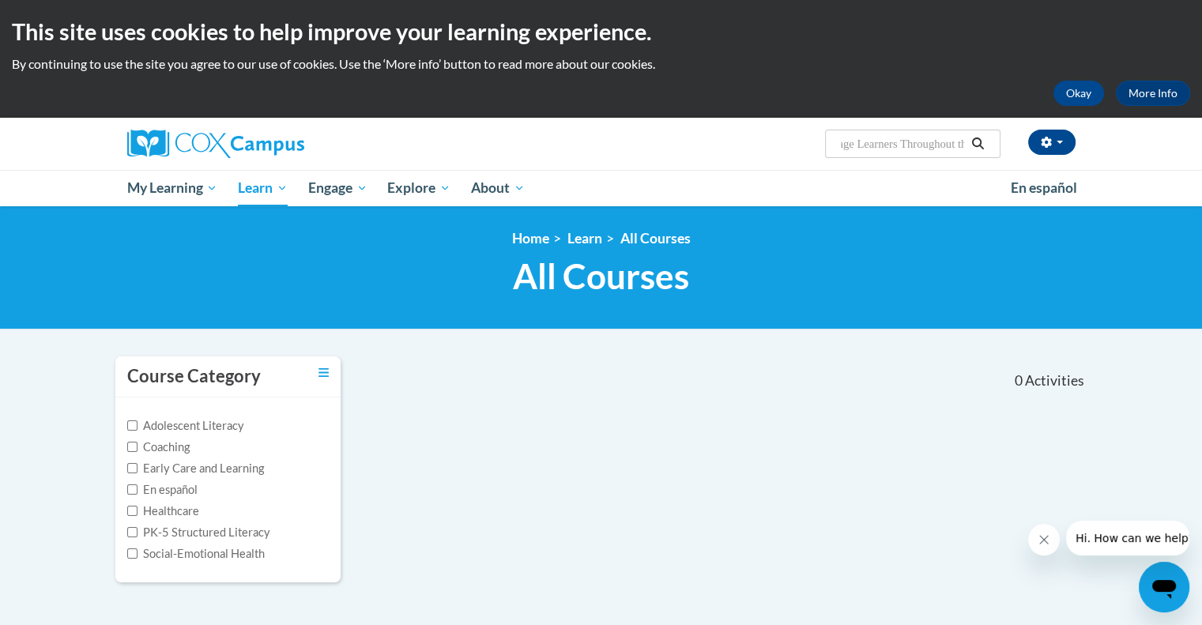
scroll to position [0, 149]
type input "ConneConnecting the Dots foLanguage Learners Throughout the [DATE]"
click at [980, 139] on icon "Search" at bounding box center [978, 144] width 12 height 12
drag, startPoint x: 973, startPoint y: 138, endPoint x: 947, endPoint y: 138, distance: 26.1
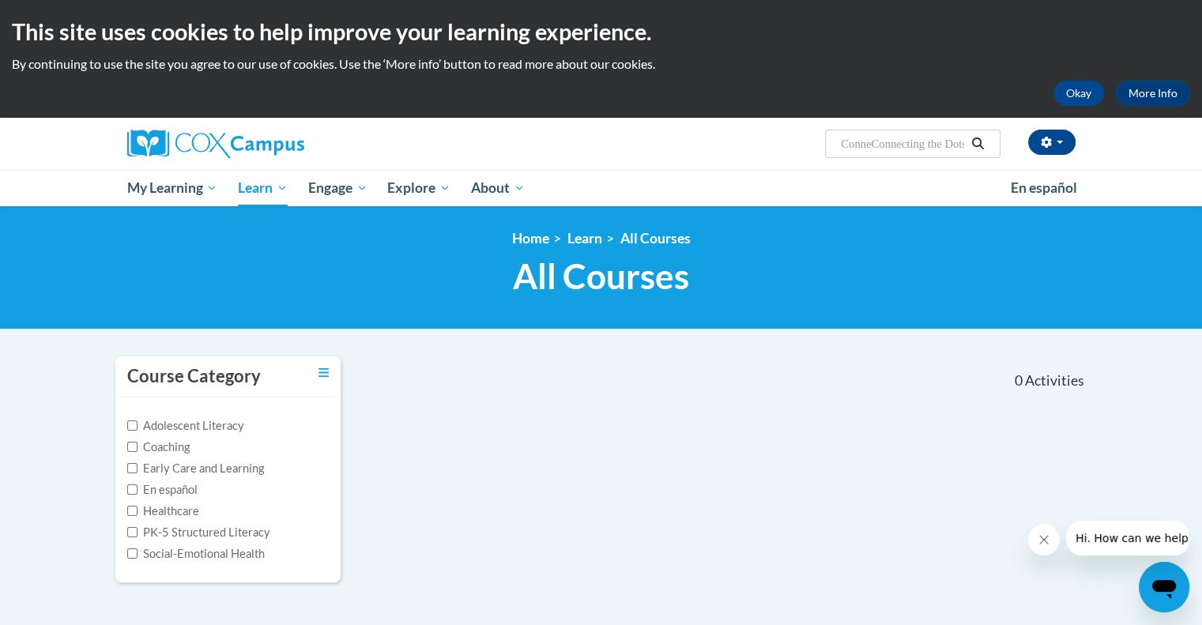
click at [955, 138] on span "Search Search... ConneConnecting the Dots foLanguage Learners Throughout the Pr…" at bounding box center [912, 144] width 175 height 28
click at [947, 146] on input "Search..." at bounding box center [902, 143] width 126 height 19
type input "ConneConnecting the Dots foLanguage Learners Throughout the Preschool Day"
click at [960, 141] on input "ConneConnecting the Dots foLanguage Learners Throughout the Preschool Day" at bounding box center [902, 143] width 126 height 19
click at [936, 141] on input "ConneConnecting the Dots foLanguage Learners Throughout the Preschool Day" at bounding box center [902, 143] width 126 height 19
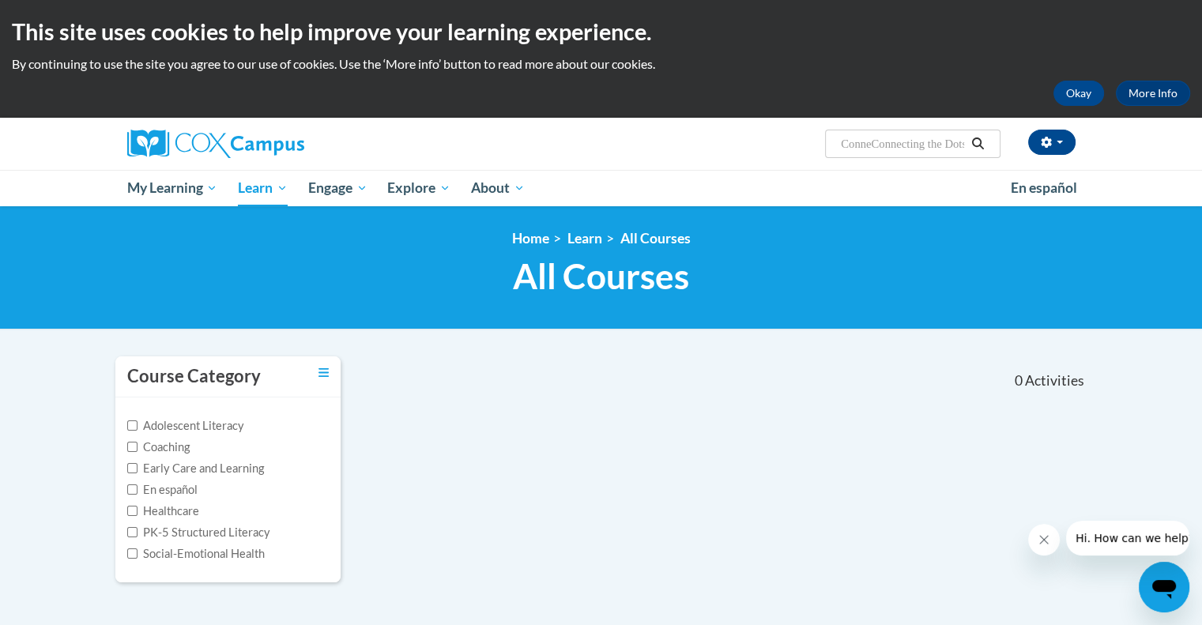
click at [936, 141] on input "ConneConnecting the Dots foLanguage Learners Throughout the Preschool Day" at bounding box center [902, 143] width 126 height 19
paste input "Connecting the Dots for Dual Language Learners Throughout the Preschool Day"
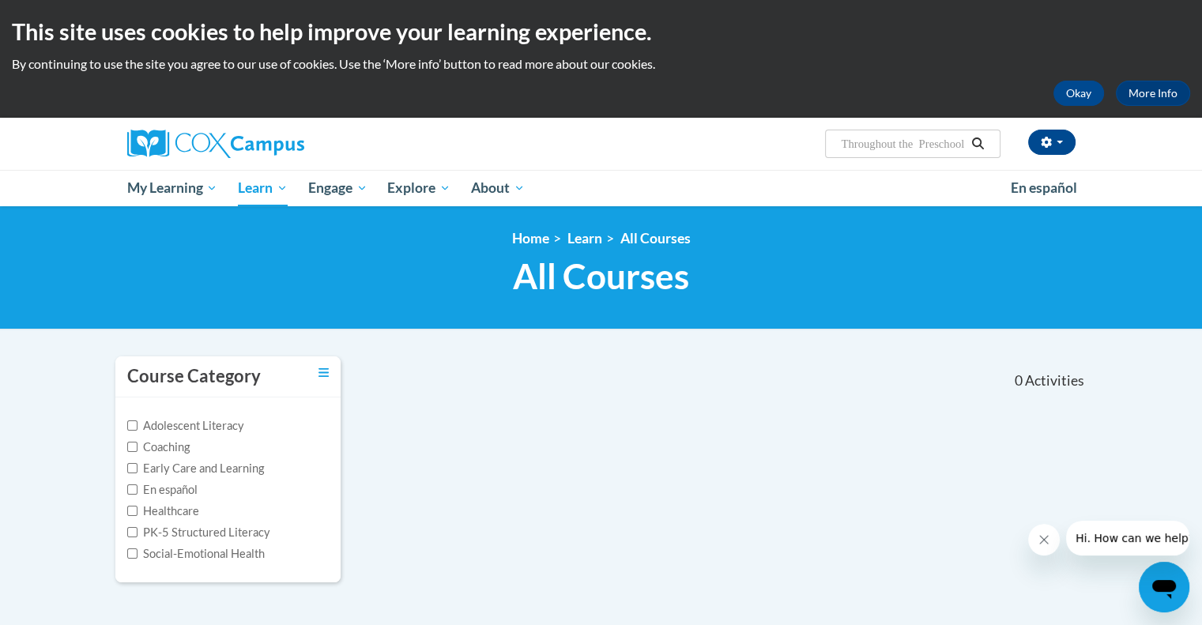
type input "Connecting the Dots for Dual Language Learners Throughout the Preschool"
click at [973, 141] on icon "Search" at bounding box center [978, 144] width 12 height 12
type input "Connecting the Dots for Dual Language Learners Throughout the Preschool"
click at [983, 138] on icon "Search" at bounding box center [977, 144] width 14 height 12
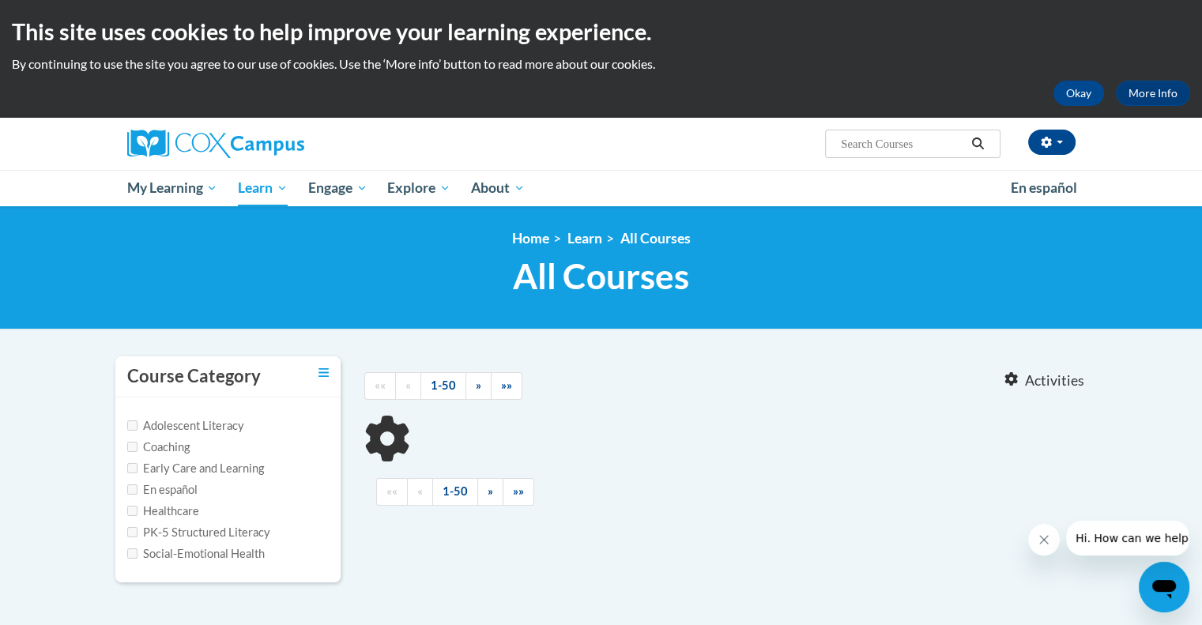
type input "Connecting the Dots for Dual Language Learners Throughout the Preschool"
click at [888, 141] on input "Connecting the Dots for Dual Language Learners Throughout the Preschool" at bounding box center [902, 143] width 126 height 19
click at [852, 145] on input "Connecting the Dots for Dual Language Learners Throughout the Preschool" at bounding box center [902, 143] width 126 height 19
click at [965, 141] on input "Connecting the Dots for Dual Language Learners Throughout the Preschool" at bounding box center [902, 143] width 126 height 19
click at [961, 141] on input "Connecting the Dots for Dual Language Learners Throughout the Preschool" at bounding box center [902, 143] width 126 height 19
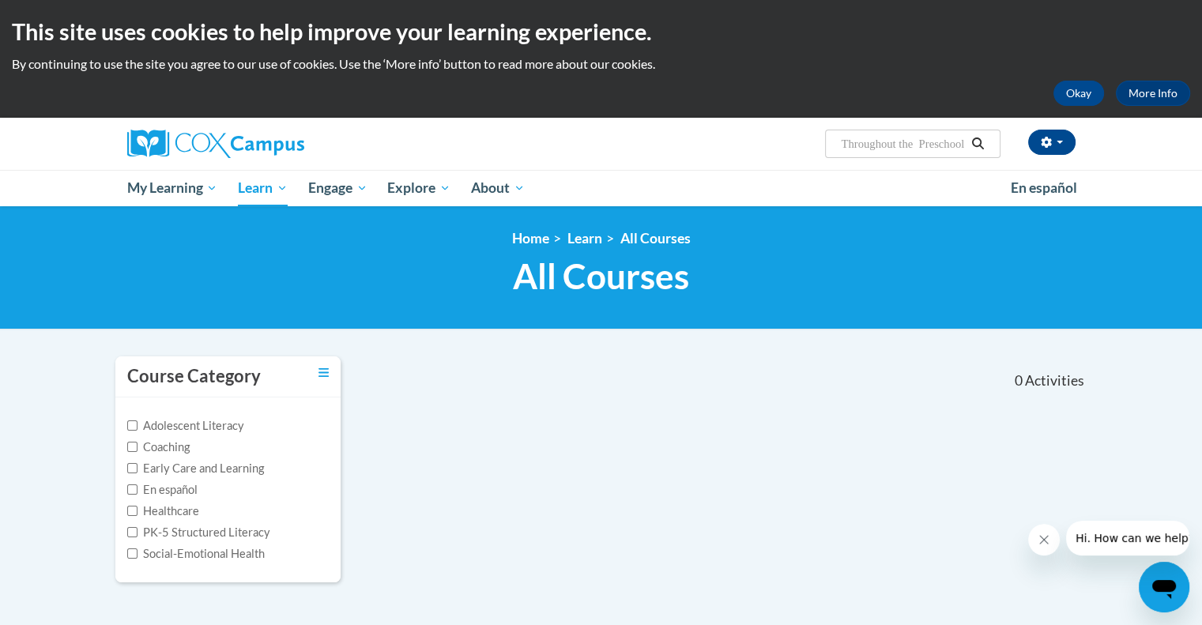
scroll to position [0, 266]
type input "Connecting the Dots for Dual Language Learners Throughout the Preschool"
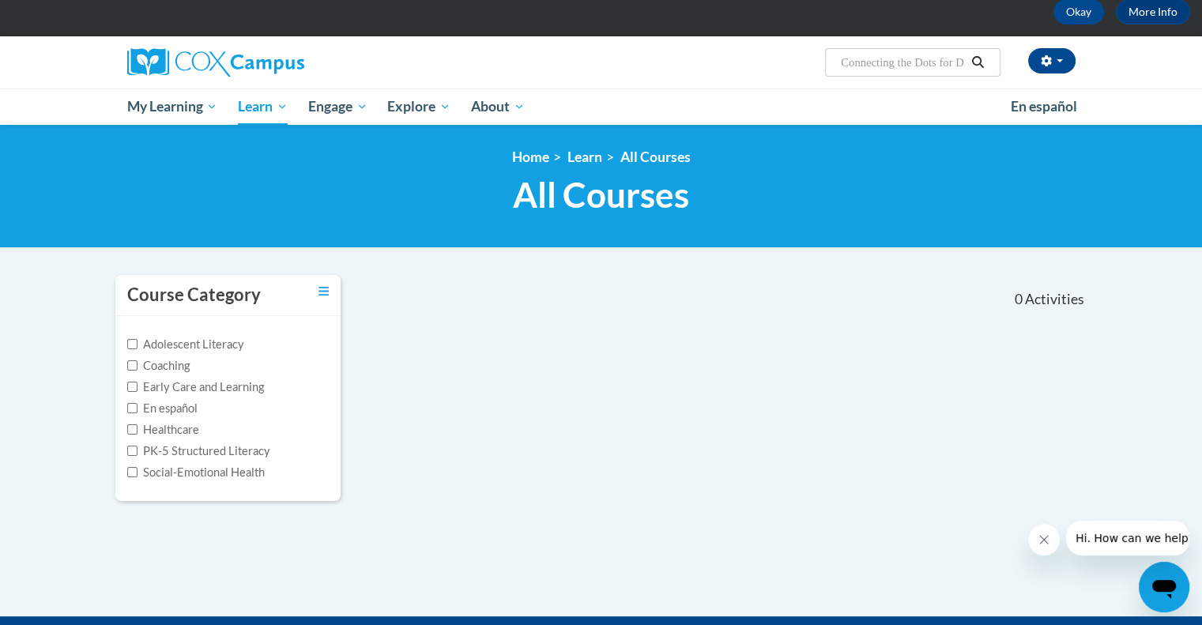
scroll to position [16, 0]
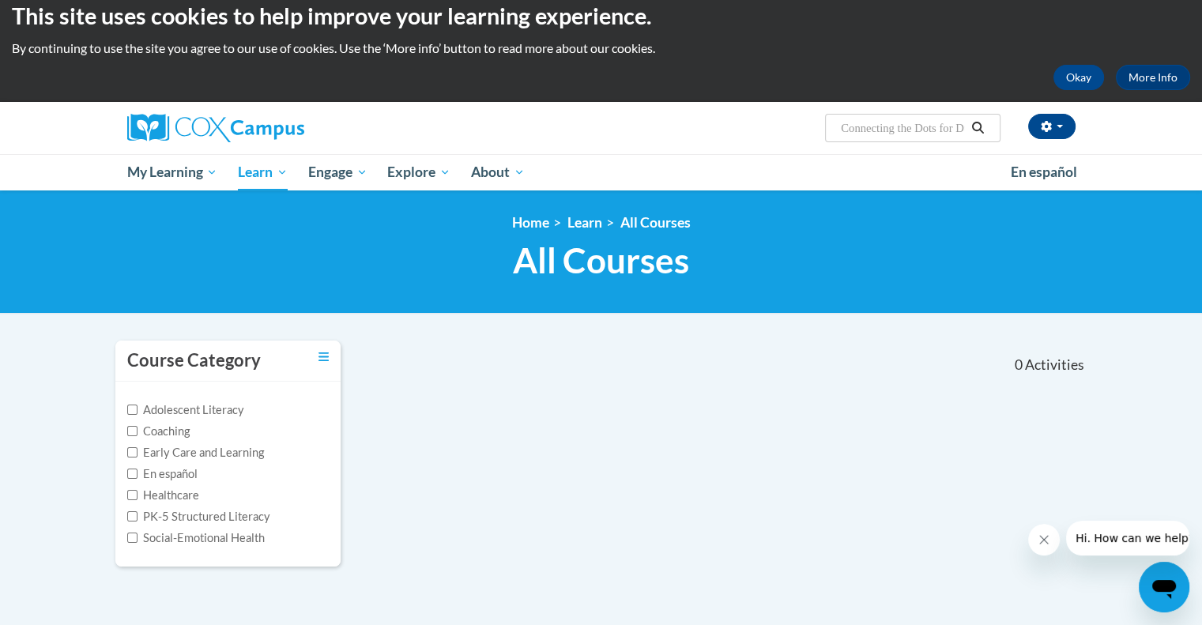
click at [963, 126] on input "Connecting the Dots for Dual Language Learners Throughout the Preschool" at bounding box center [902, 128] width 126 height 19
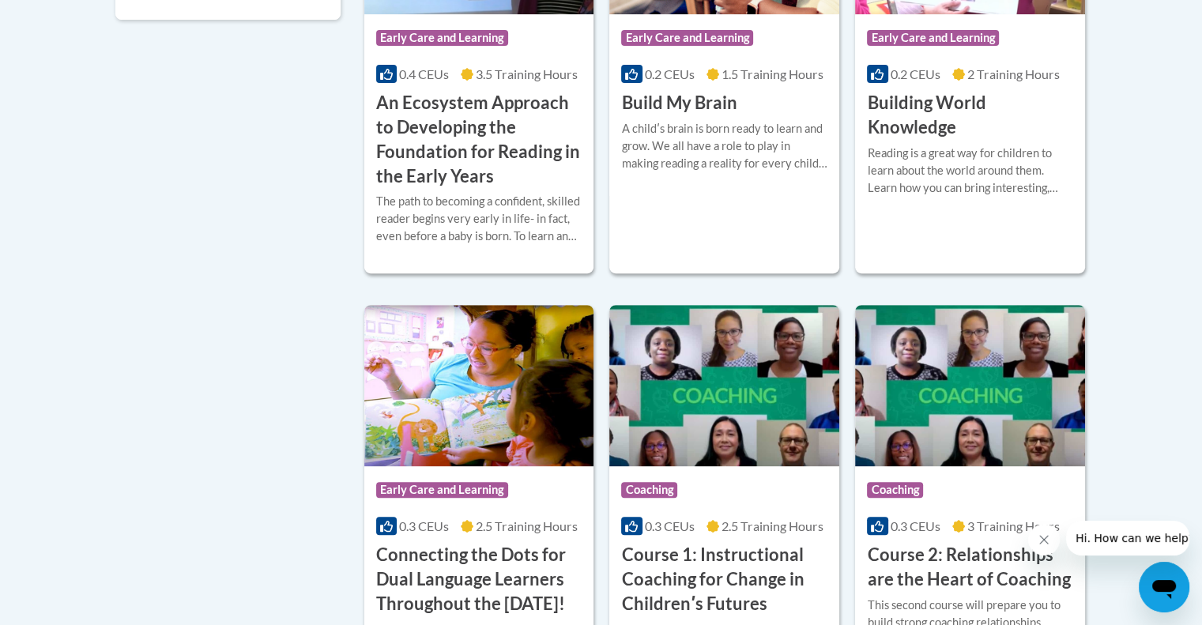
scroll to position [632, 0]
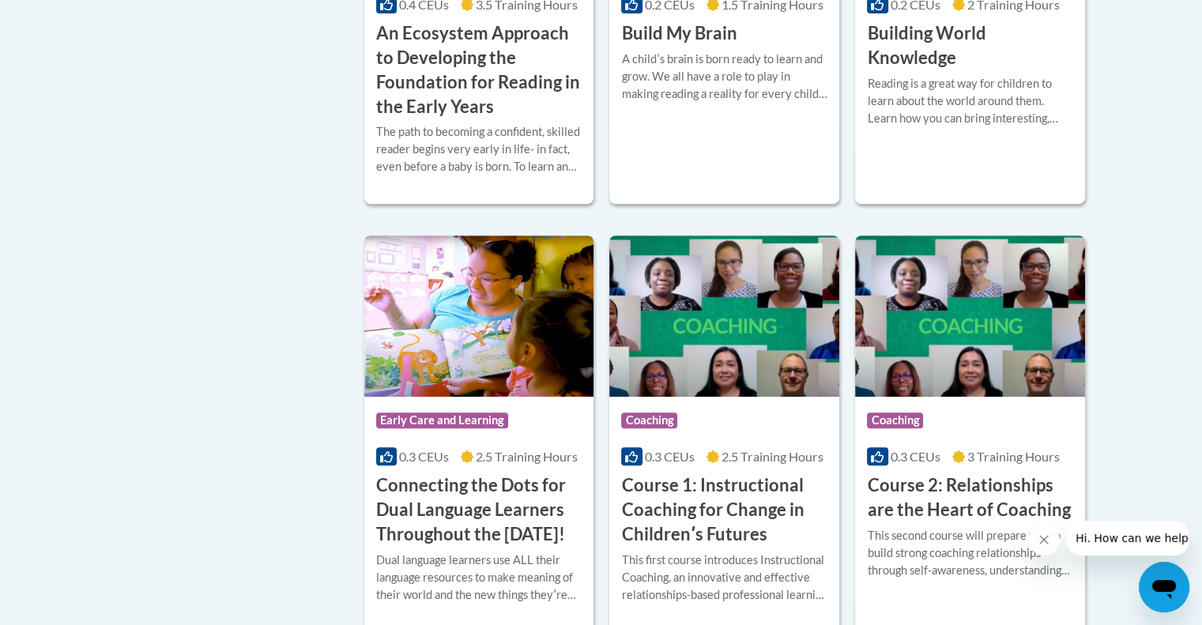
click at [426, 516] on h3 "Connecting the Dots for Dual Language Learners Throughout the [DATE]!" at bounding box center [479, 509] width 206 height 73
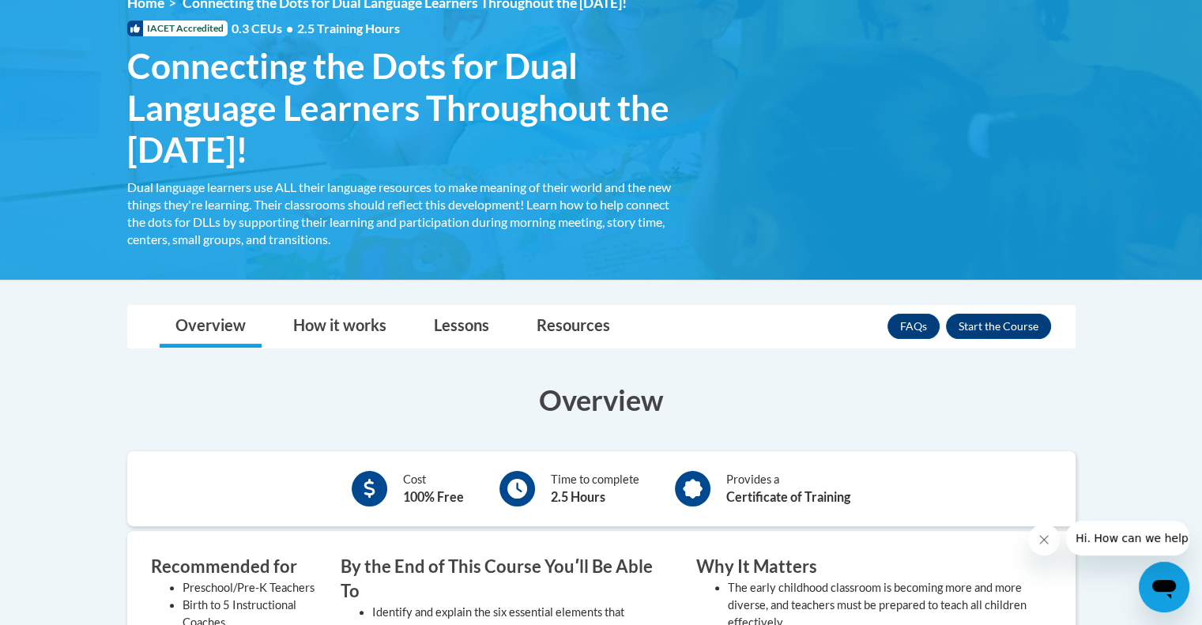
scroll to position [237, 0]
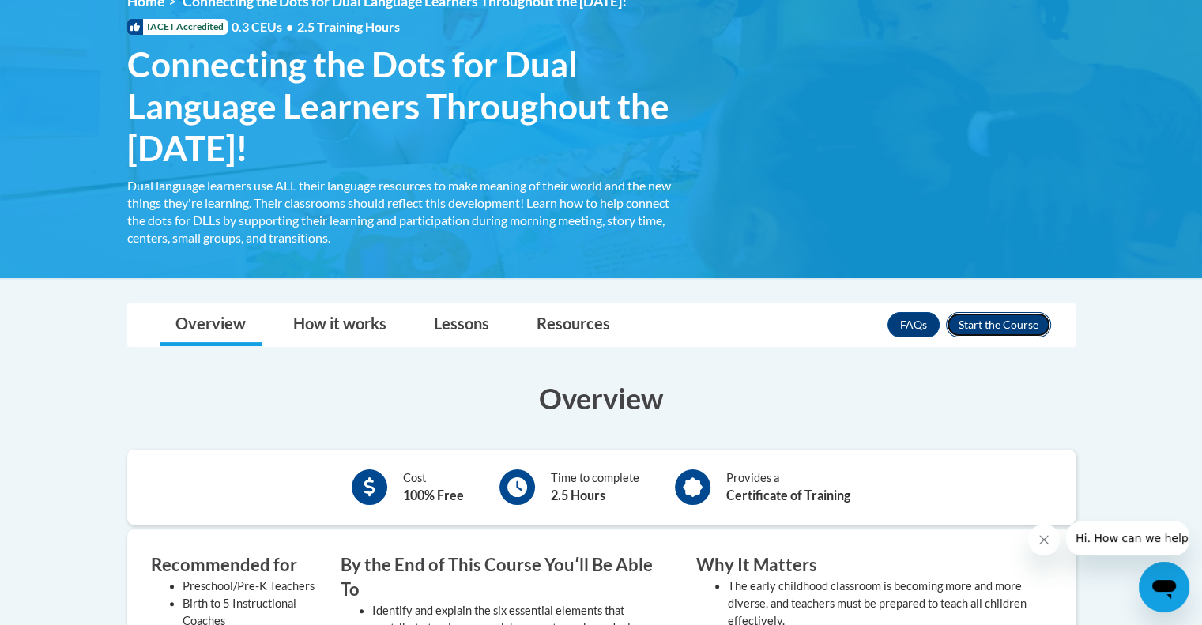
click at [1004, 325] on button "Enroll" at bounding box center [998, 324] width 105 height 25
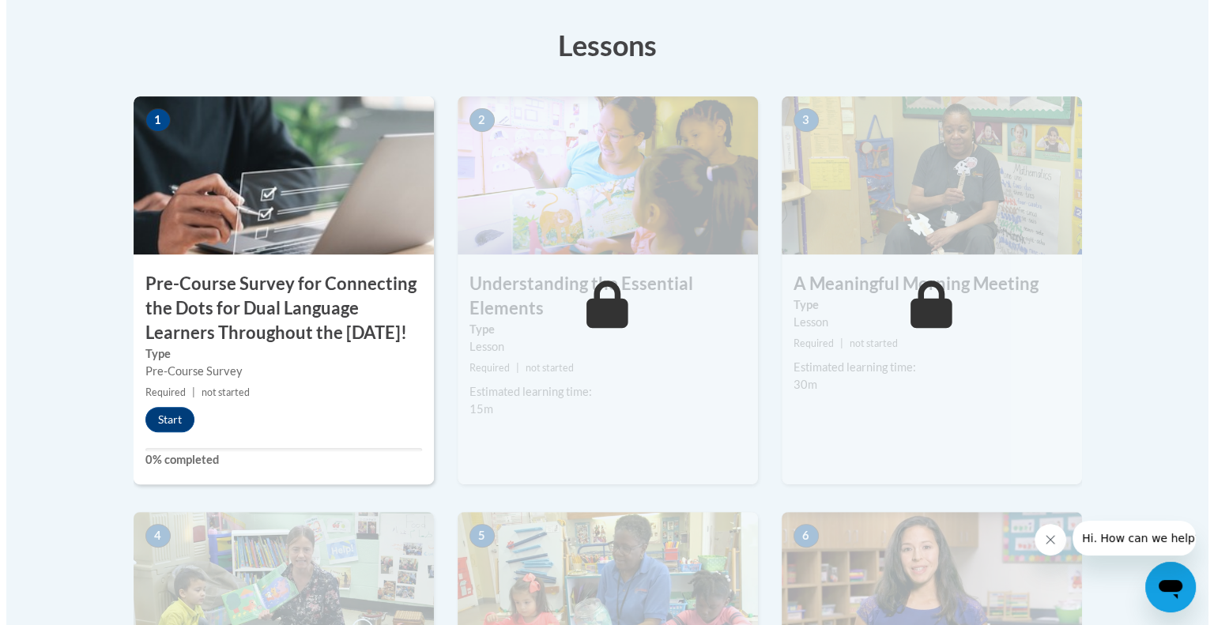
scroll to position [474, 0]
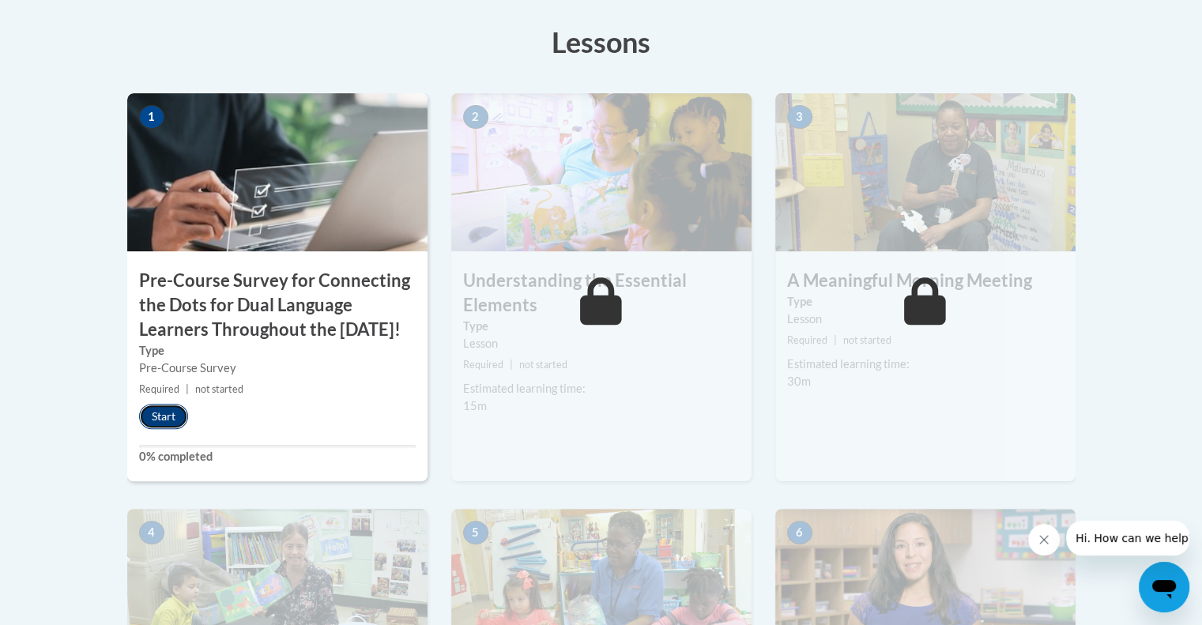
click at [150, 429] on button "Start" at bounding box center [163, 416] width 49 height 25
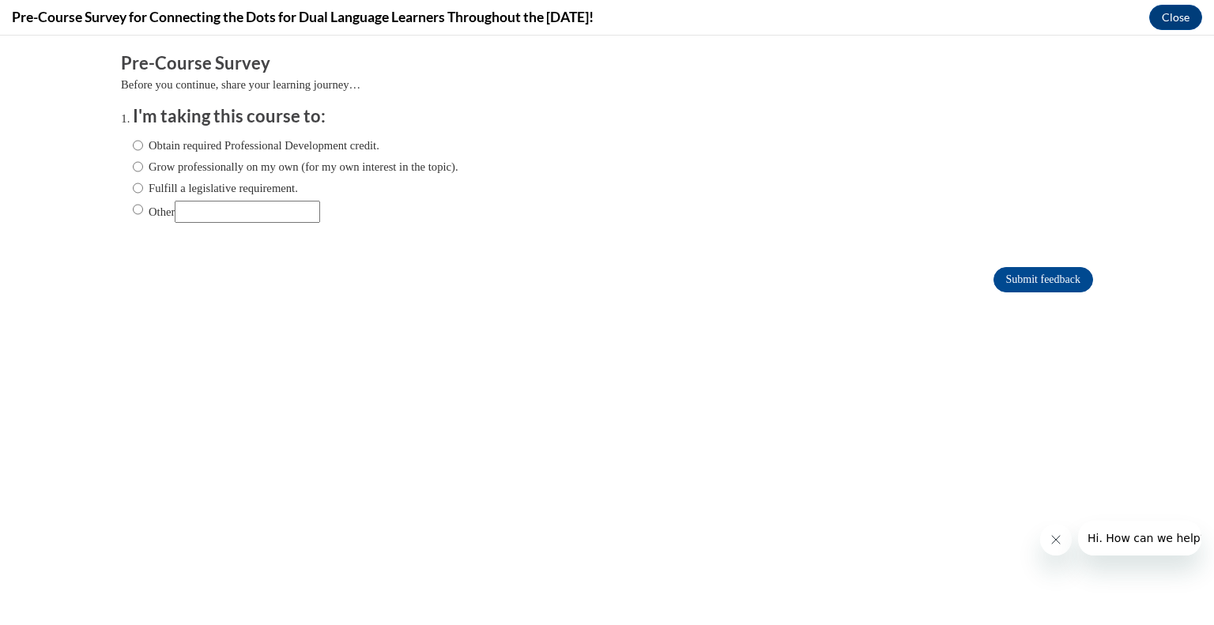
scroll to position [0, 0]
click at [133, 174] on input "Grow professionally on my own (for my own interest in the topic)." at bounding box center [138, 166] width 10 height 17
radio input "true"
click at [1066, 279] on input "Submit feedback" at bounding box center [1043, 279] width 100 height 25
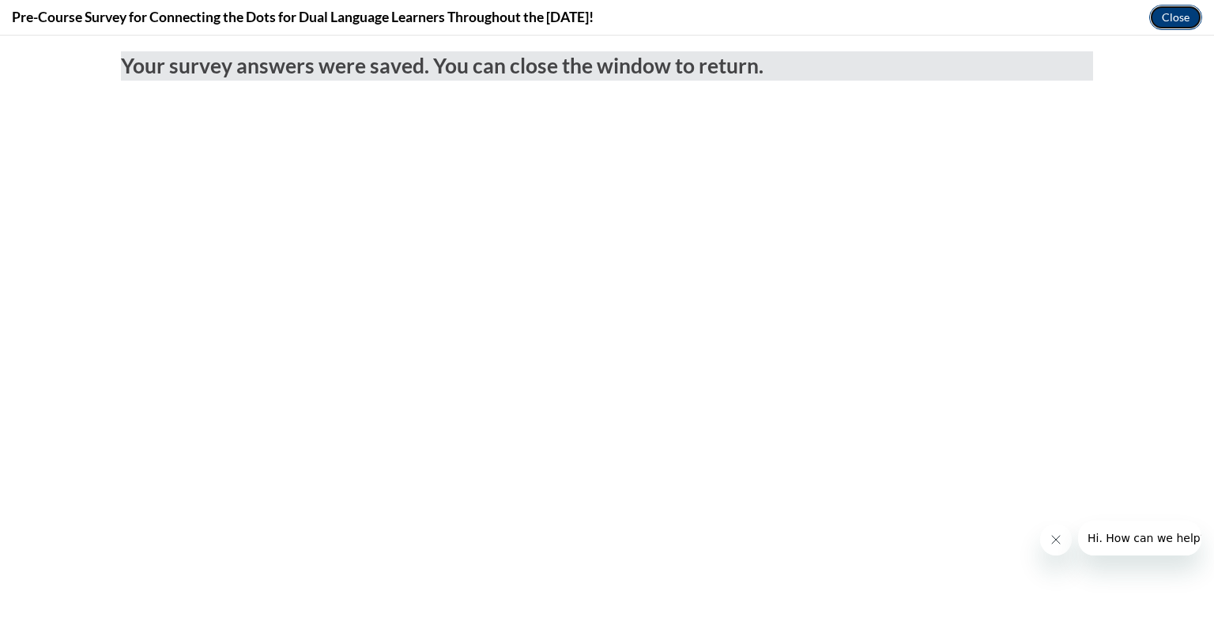
click at [1177, 23] on button "Close" at bounding box center [1175, 17] width 53 height 25
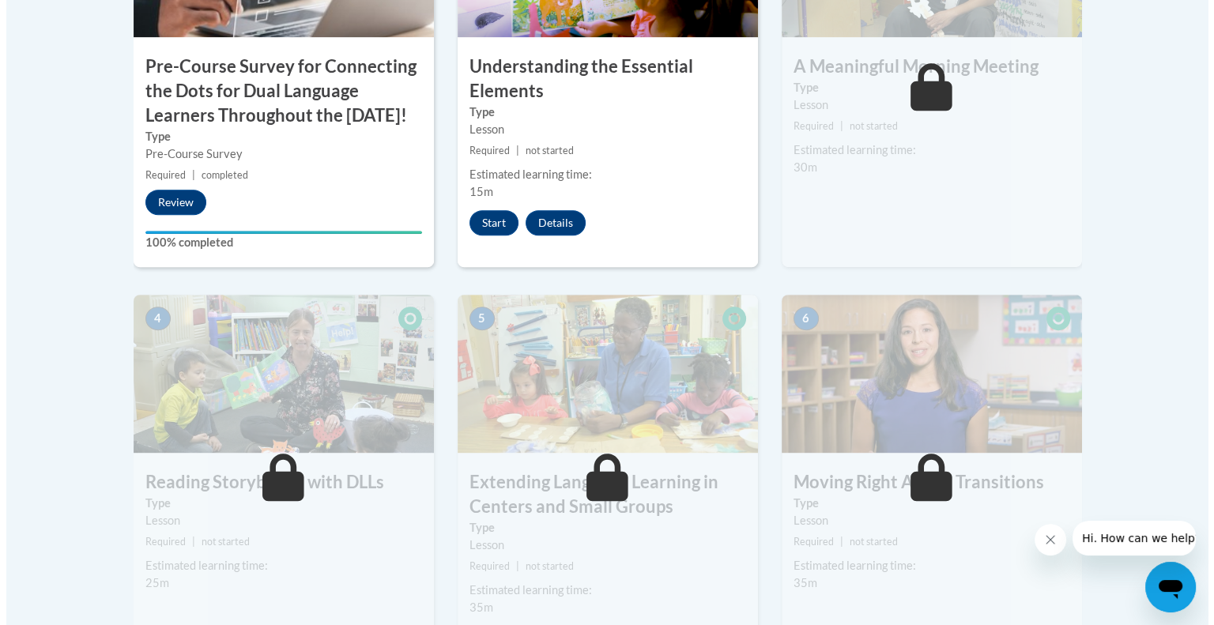
scroll to position [553, 0]
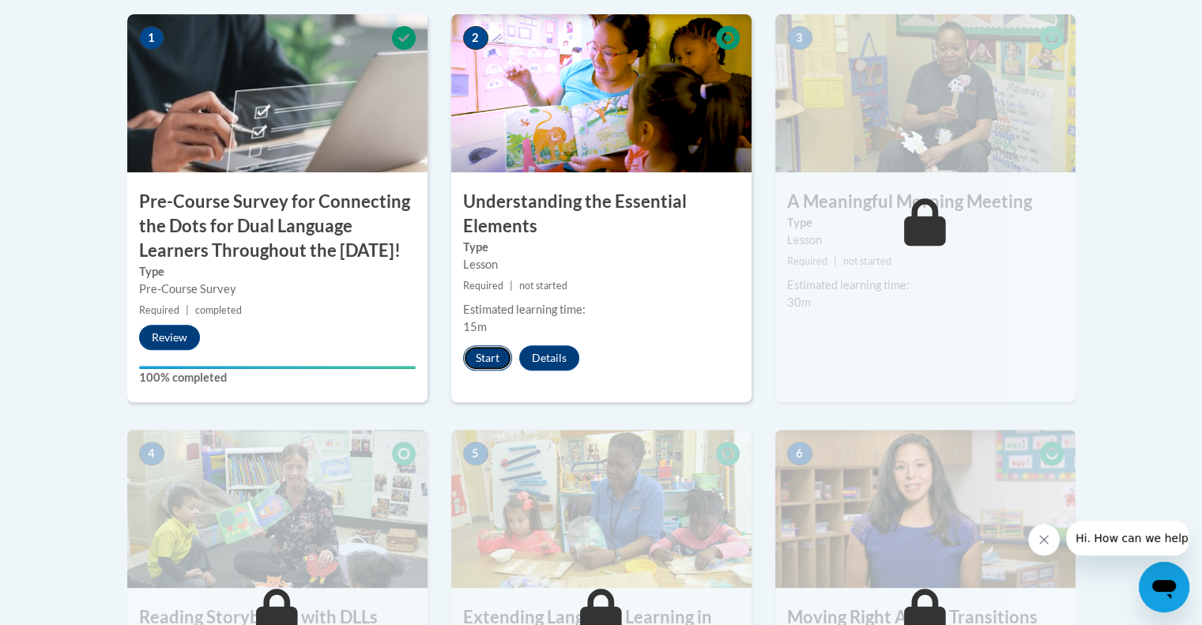
click at [493, 360] on button "Start" at bounding box center [487, 357] width 49 height 25
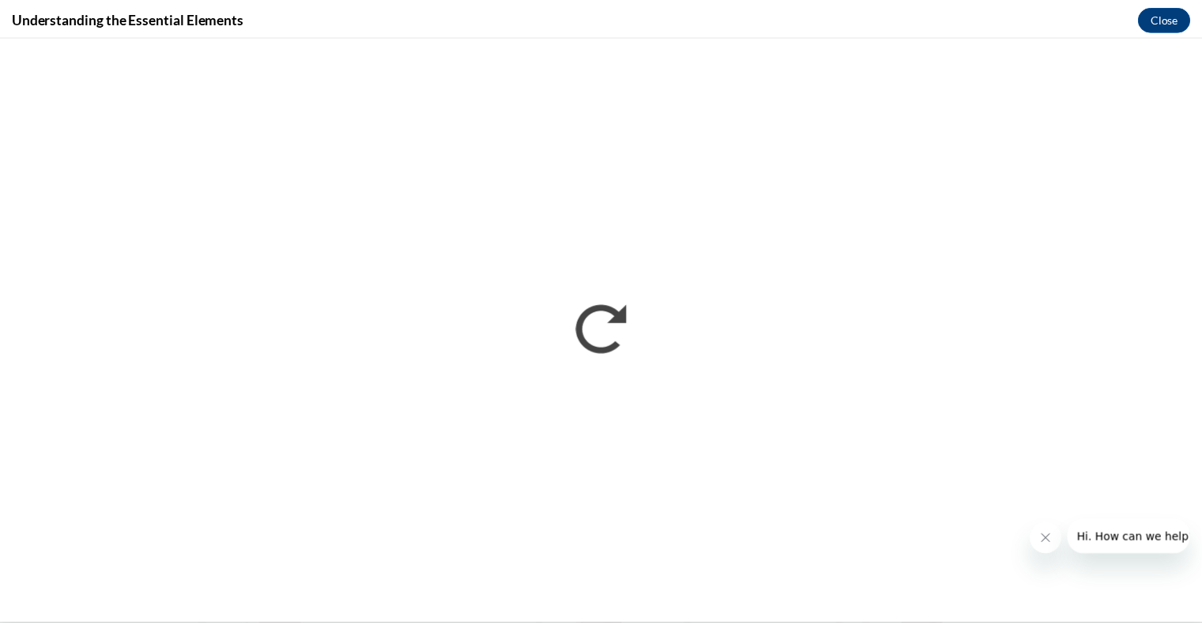
scroll to position [0, 0]
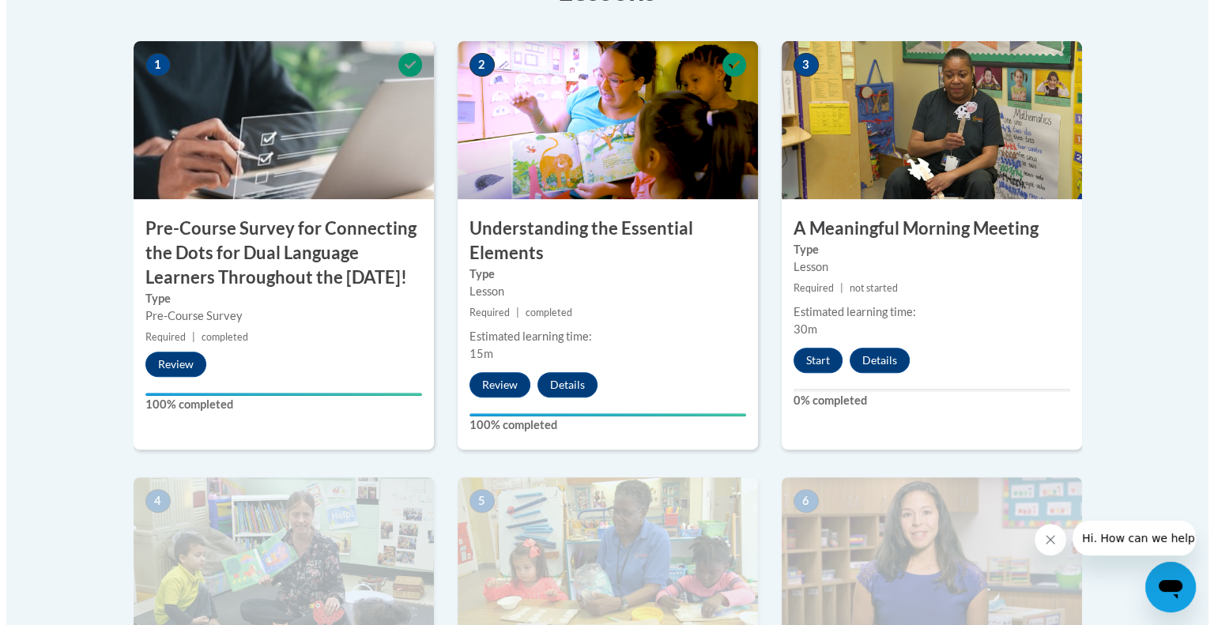
scroll to position [553, 0]
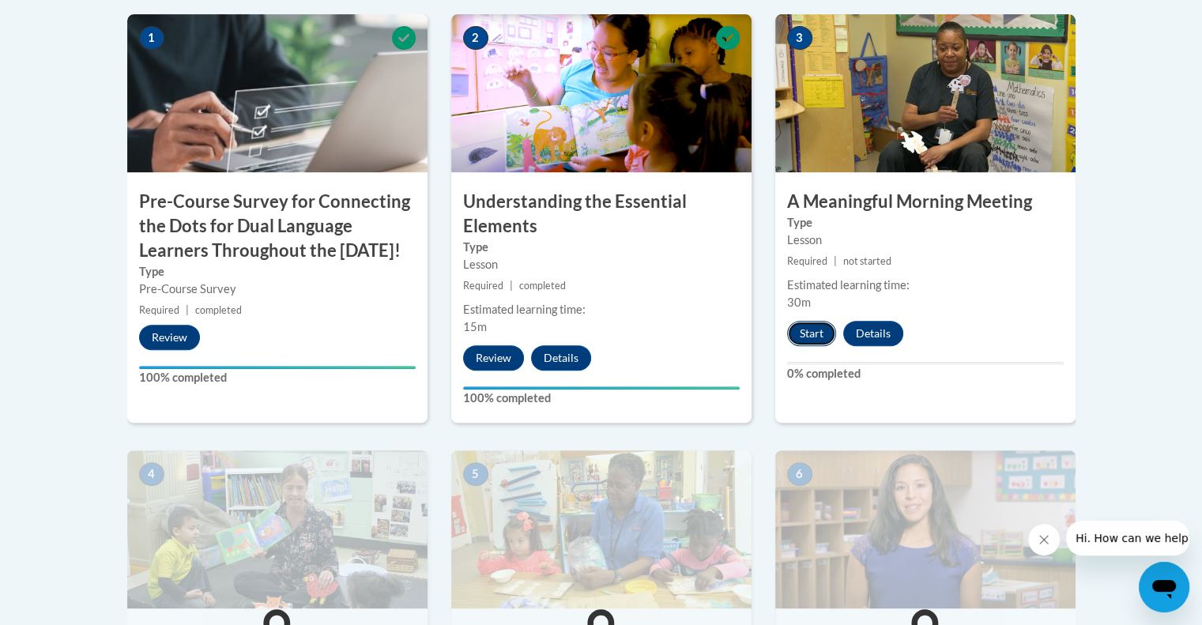
click at [816, 333] on button "Start" at bounding box center [811, 333] width 49 height 25
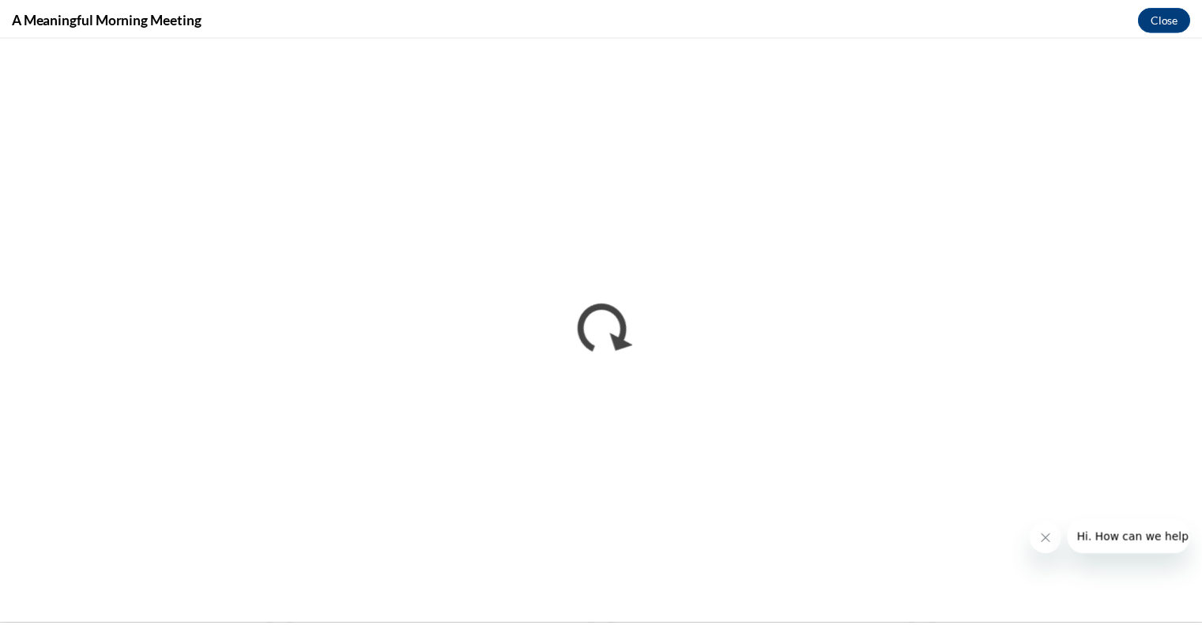
scroll to position [0, 0]
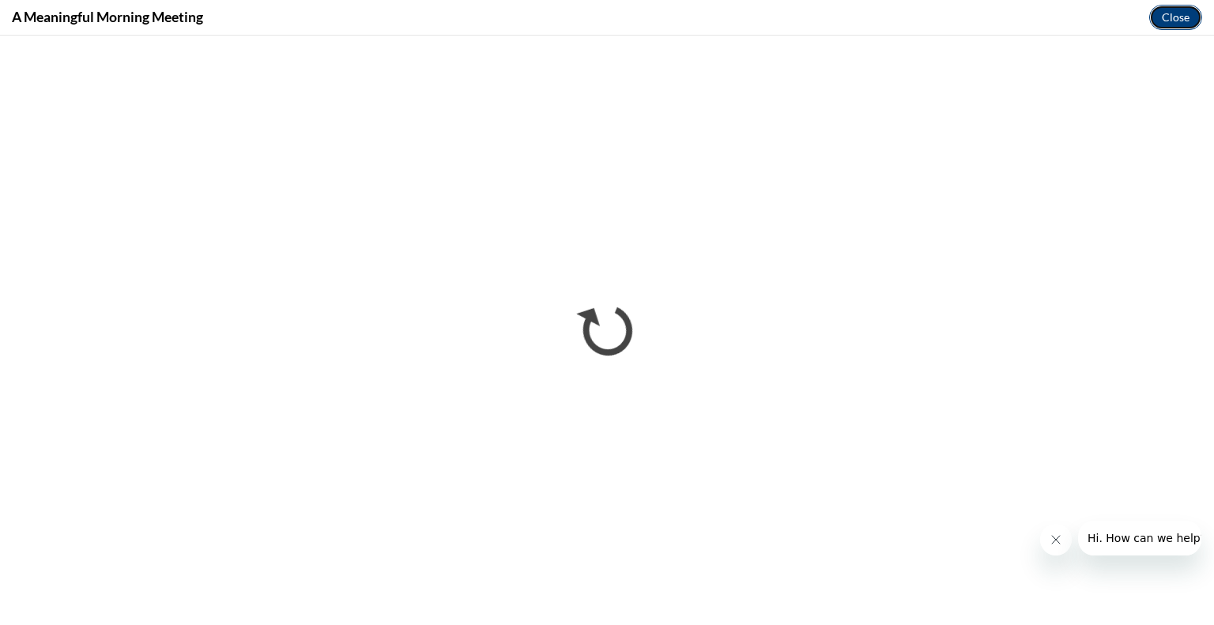
click at [1183, 15] on button "Close" at bounding box center [1175, 17] width 53 height 25
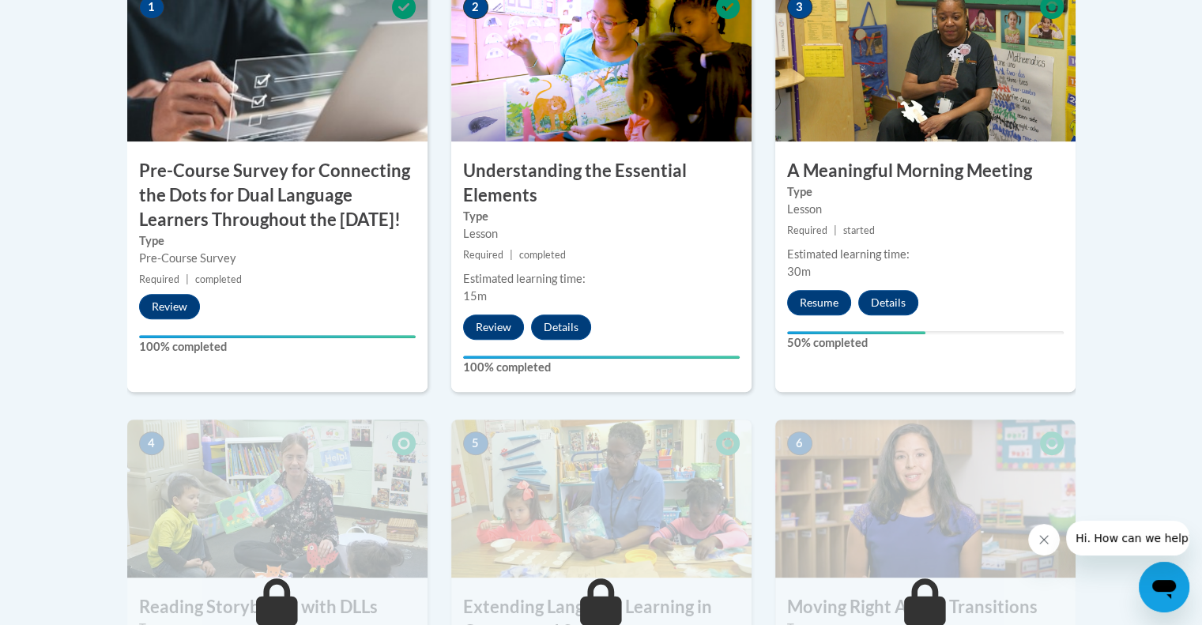
scroll to position [622, 0]
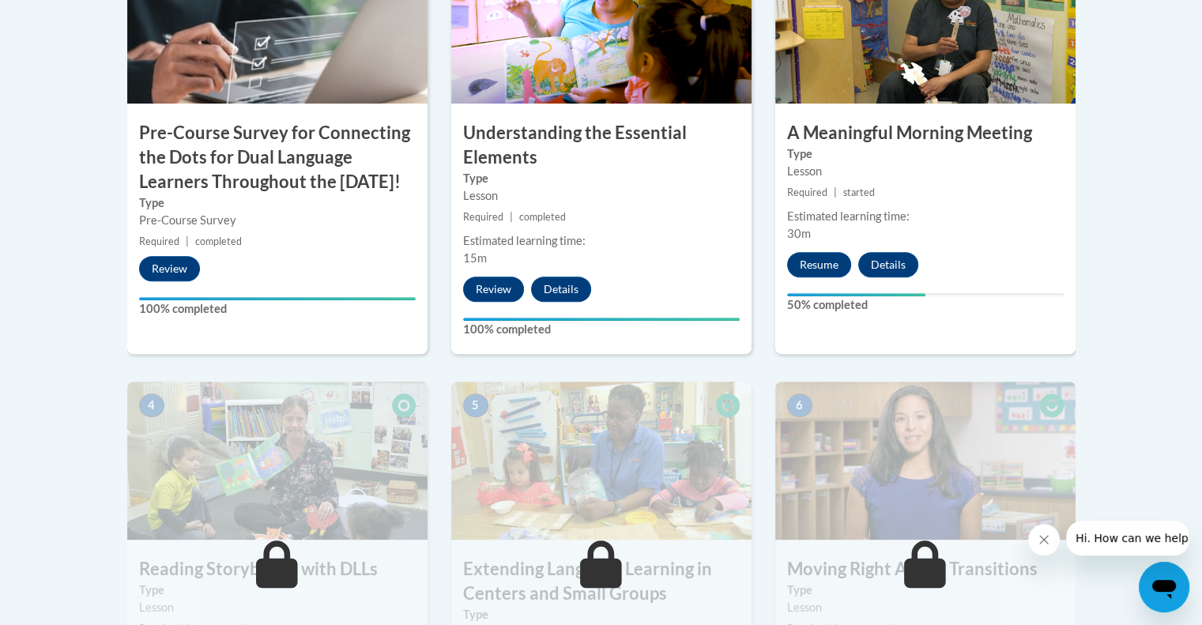
click at [906, 130] on h3 "A Meaningful Morning Meeting" at bounding box center [925, 133] width 300 height 24
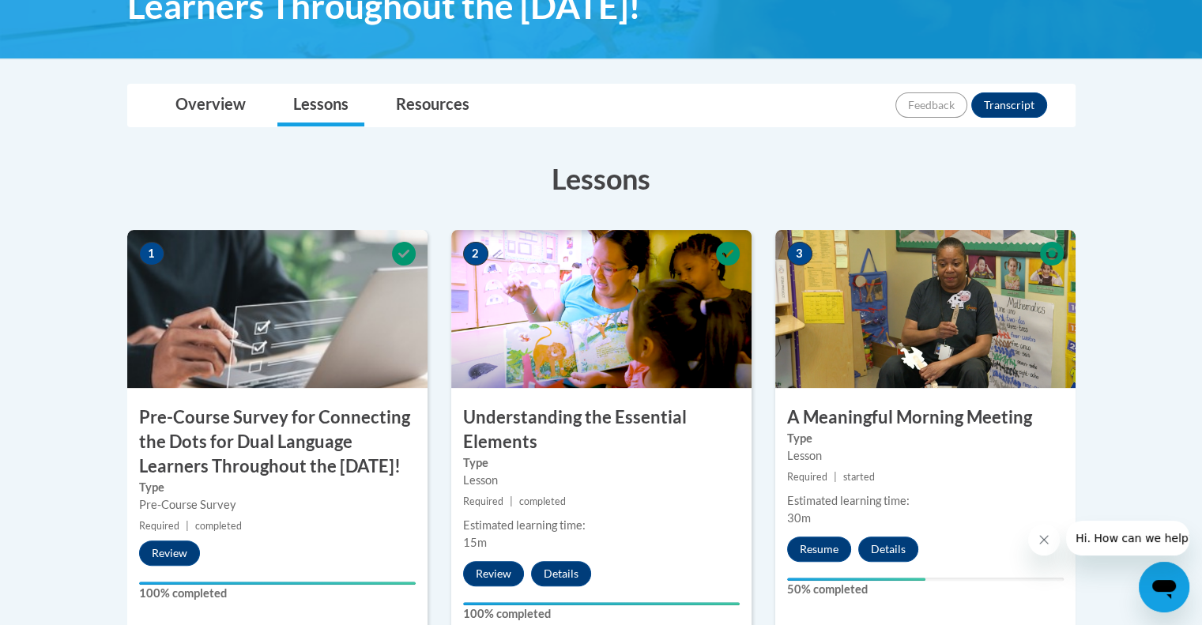
scroll to position [306, 0]
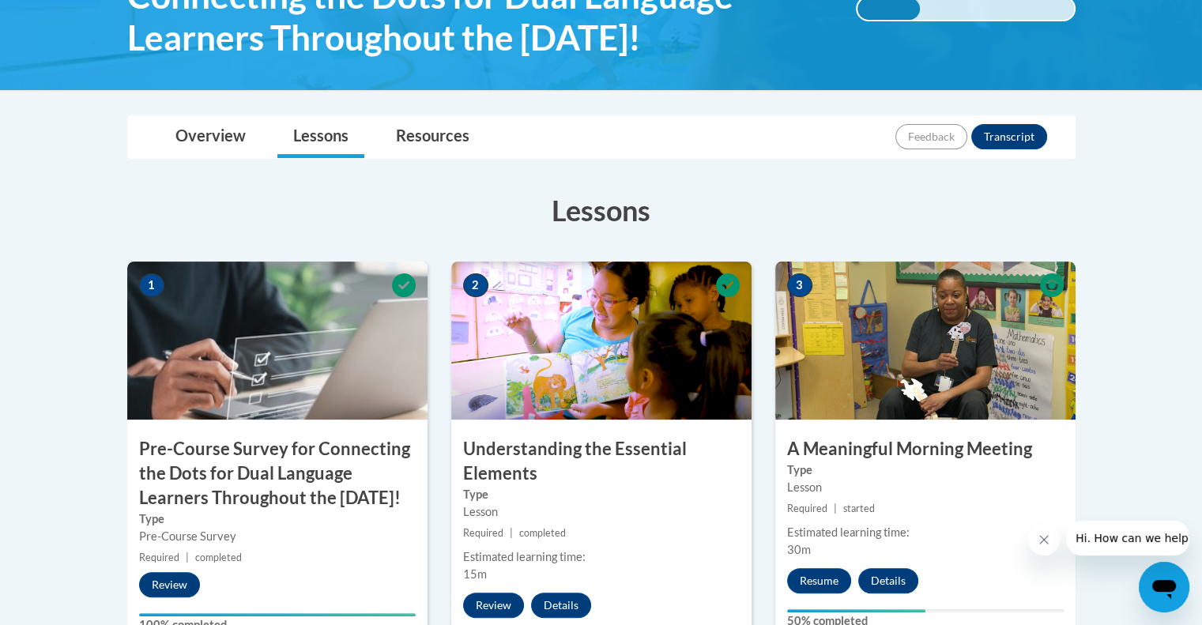
click at [877, 318] on img at bounding box center [925, 341] width 300 height 158
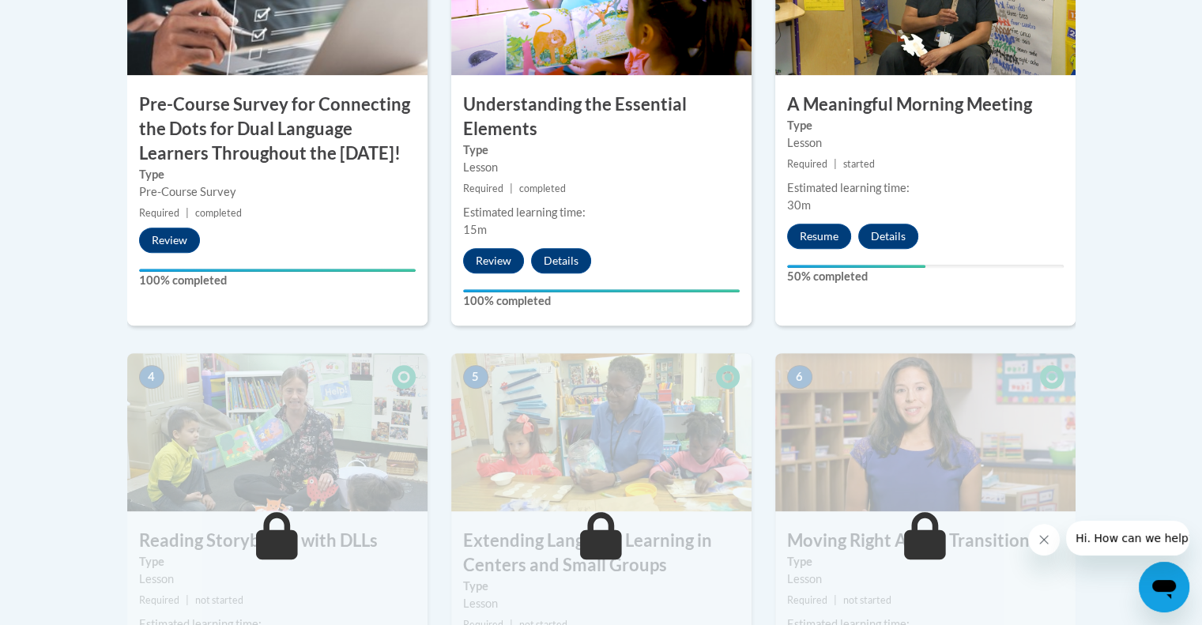
scroll to position [701, 0]
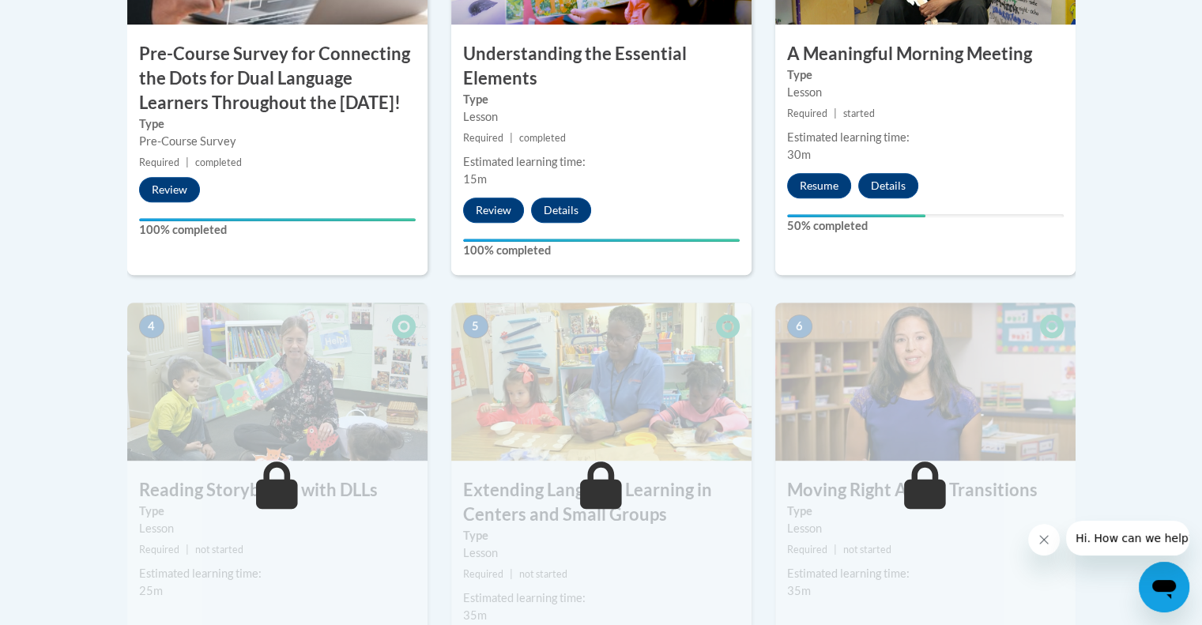
click at [919, 126] on div "3 A Meaningful Morning Meeting Type Lesson Required | started Estimated learnin…" at bounding box center [925, 70] width 300 height 409
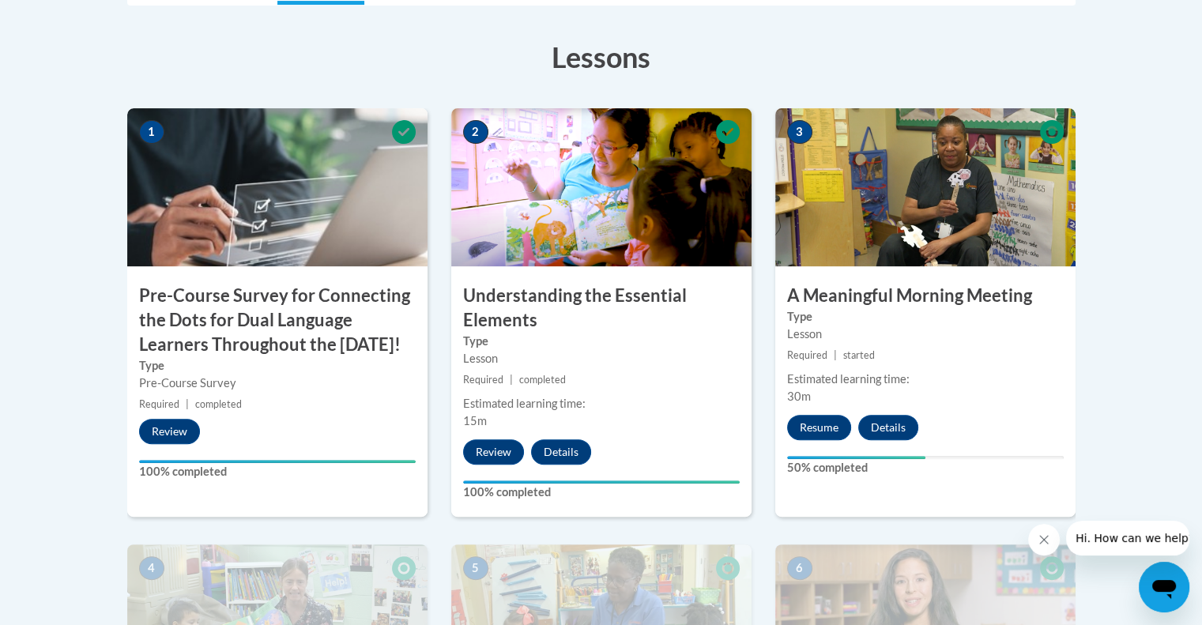
scroll to position [385, 0]
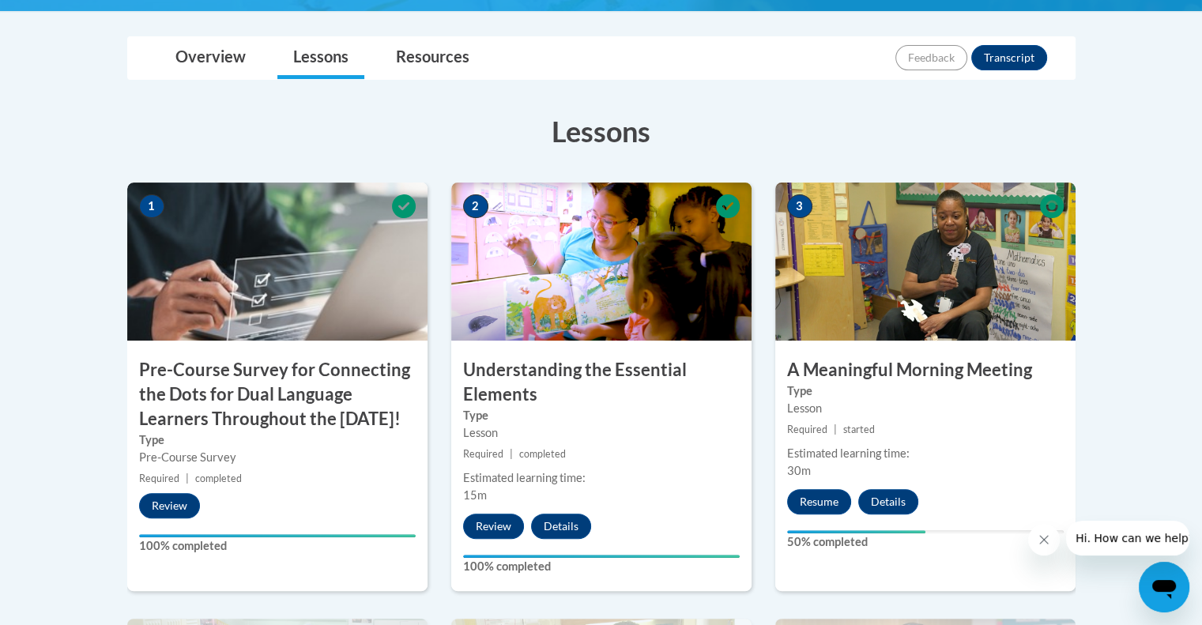
click at [925, 363] on h3 "A Meaningful Morning Meeting" at bounding box center [925, 370] width 300 height 24
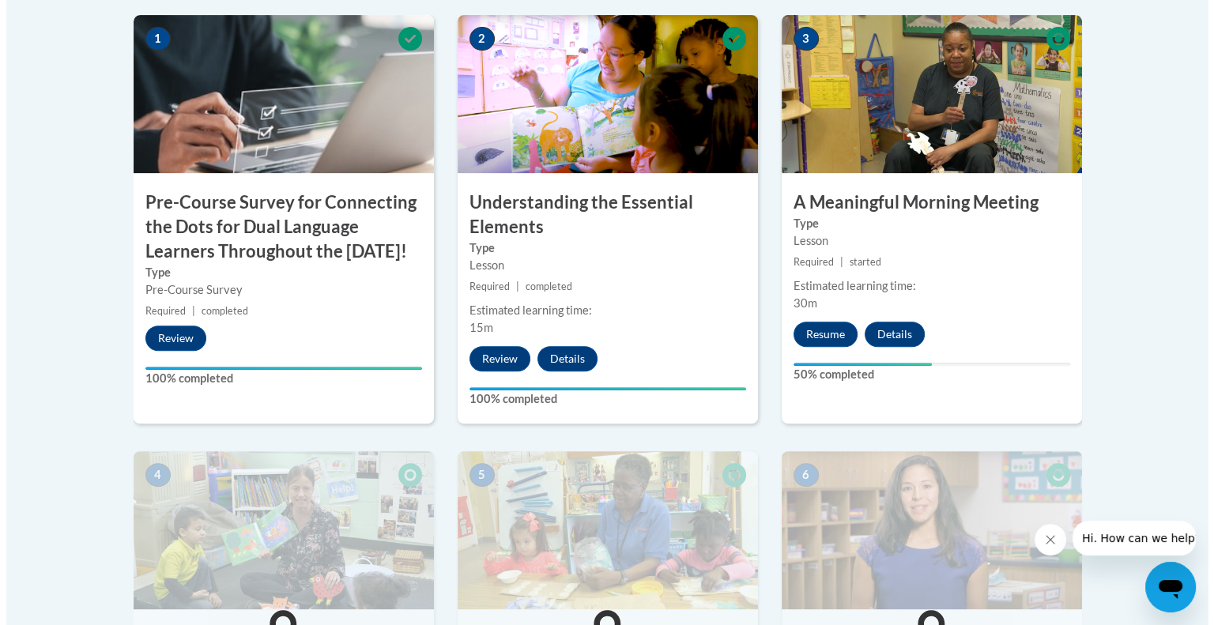
scroll to position [543, 0]
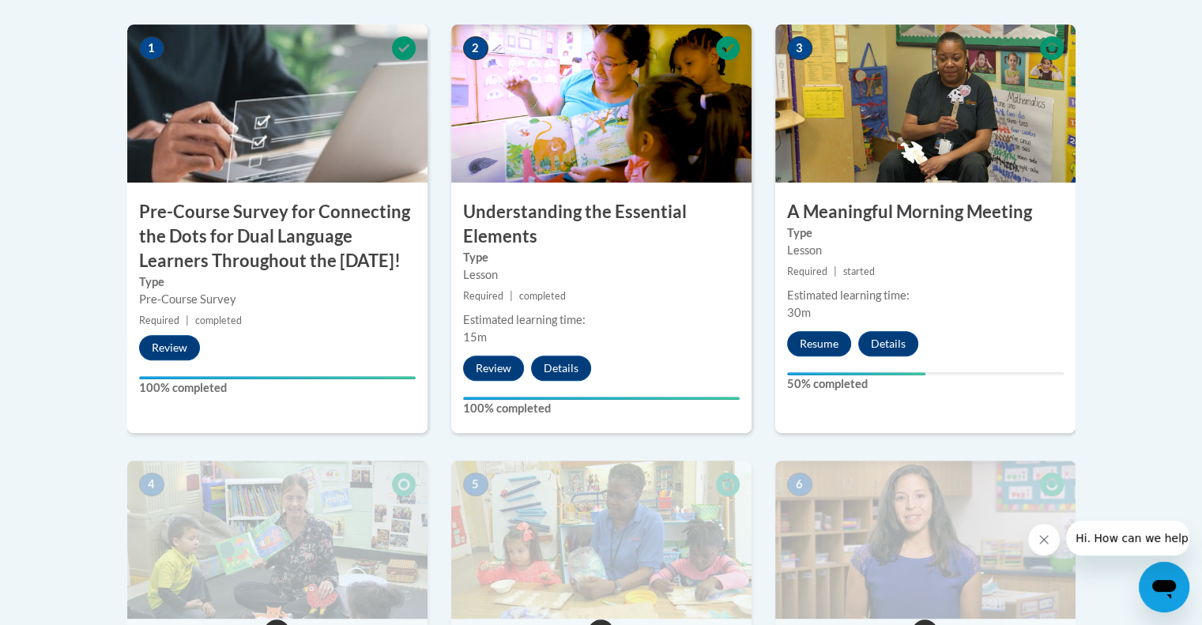
click at [861, 305] on div "Estimated learning time: 30m" at bounding box center [925, 304] width 300 height 35
click at [861, 251] on div "Lesson" at bounding box center [925, 250] width 277 height 17
click at [812, 342] on button "Resume" at bounding box center [819, 343] width 64 height 25
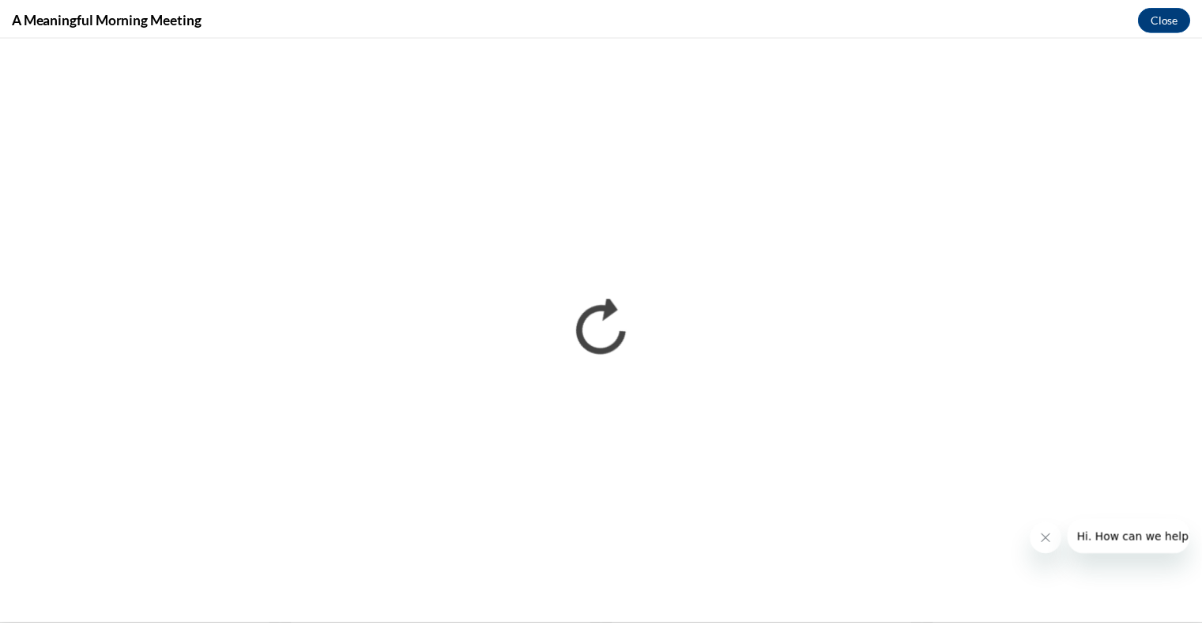
scroll to position [0, 0]
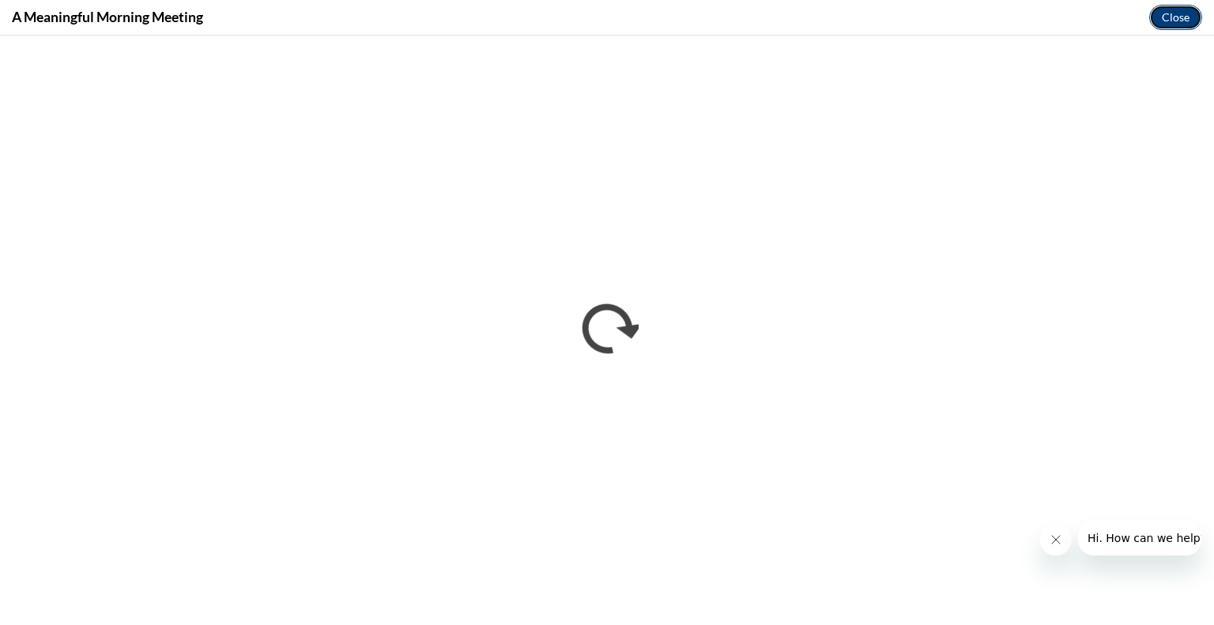
click at [1177, 15] on button "Close" at bounding box center [1175, 17] width 53 height 25
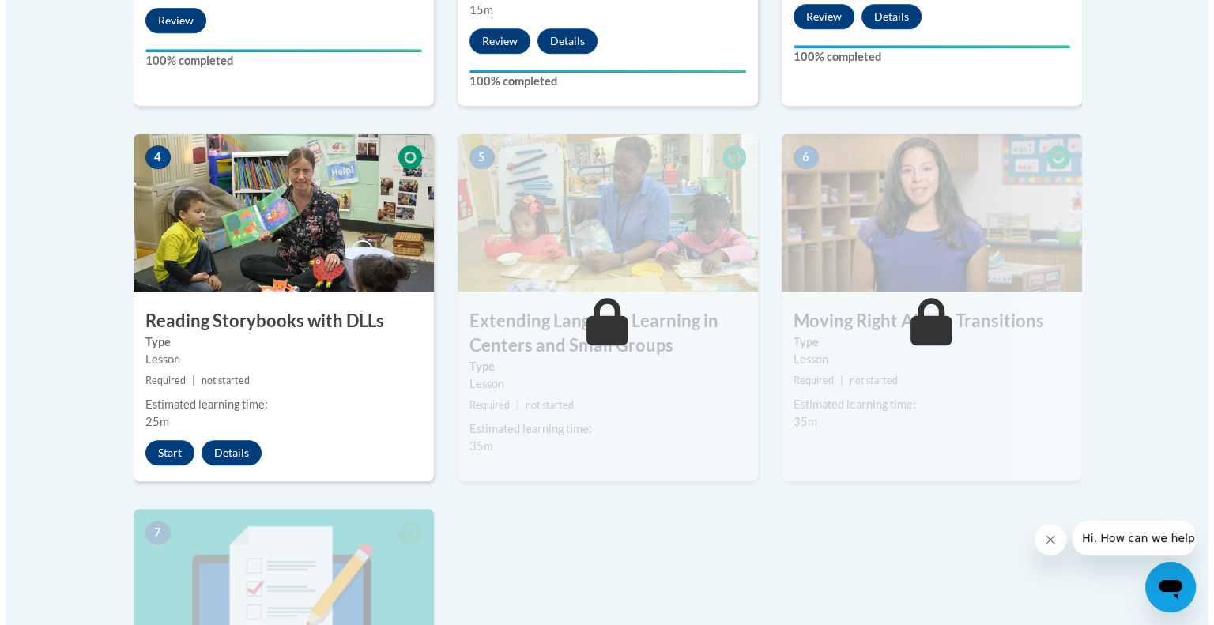
scroll to position [1017, 0]
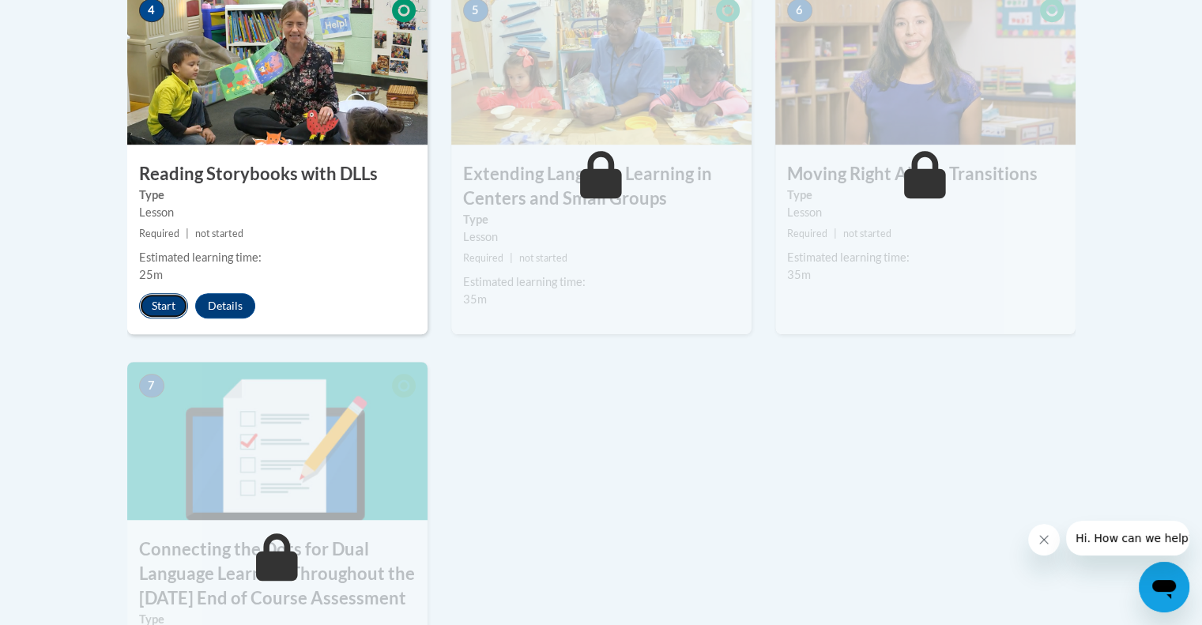
click at [169, 307] on button "Start" at bounding box center [163, 305] width 49 height 25
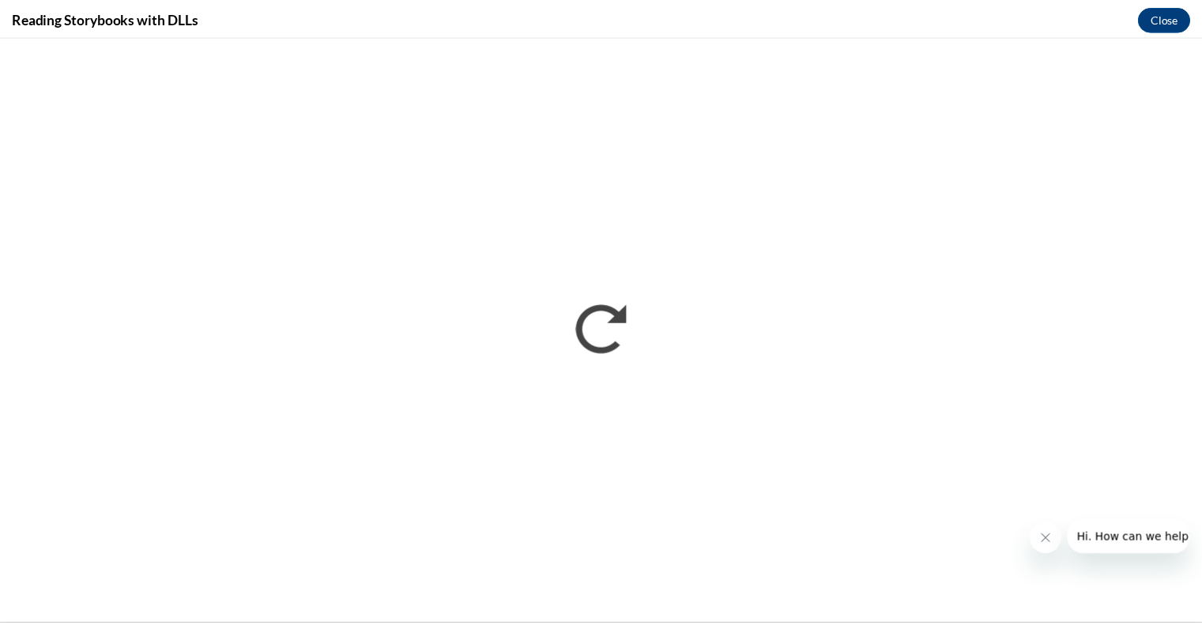
scroll to position [0, 0]
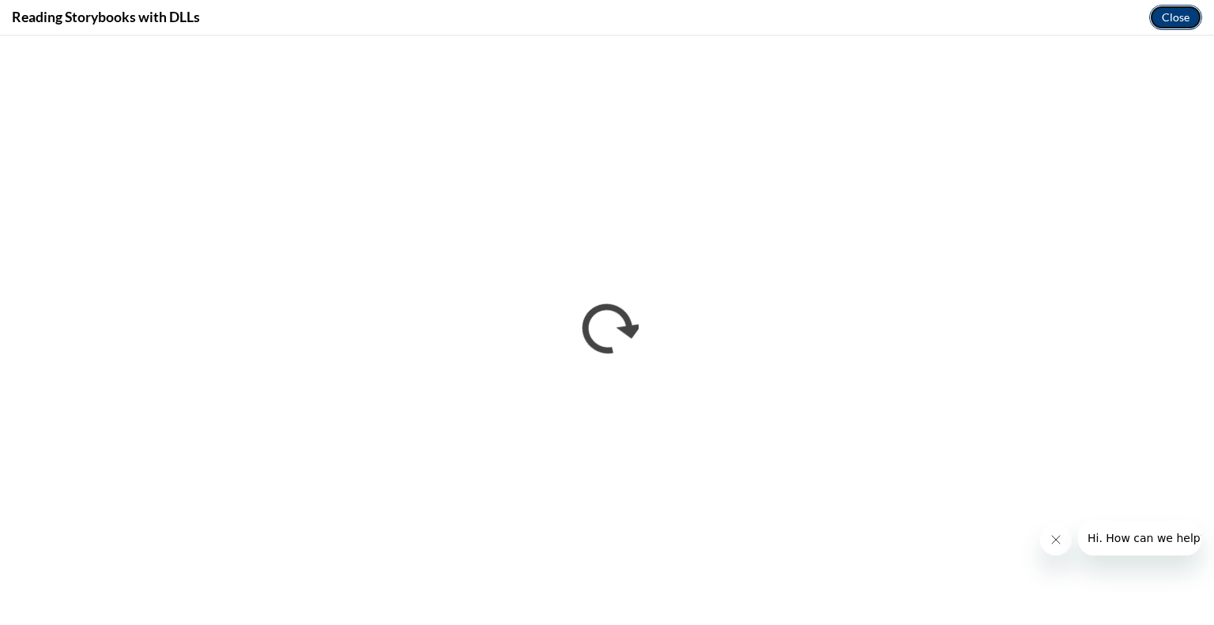
click at [1184, 17] on button "Close" at bounding box center [1175, 17] width 53 height 25
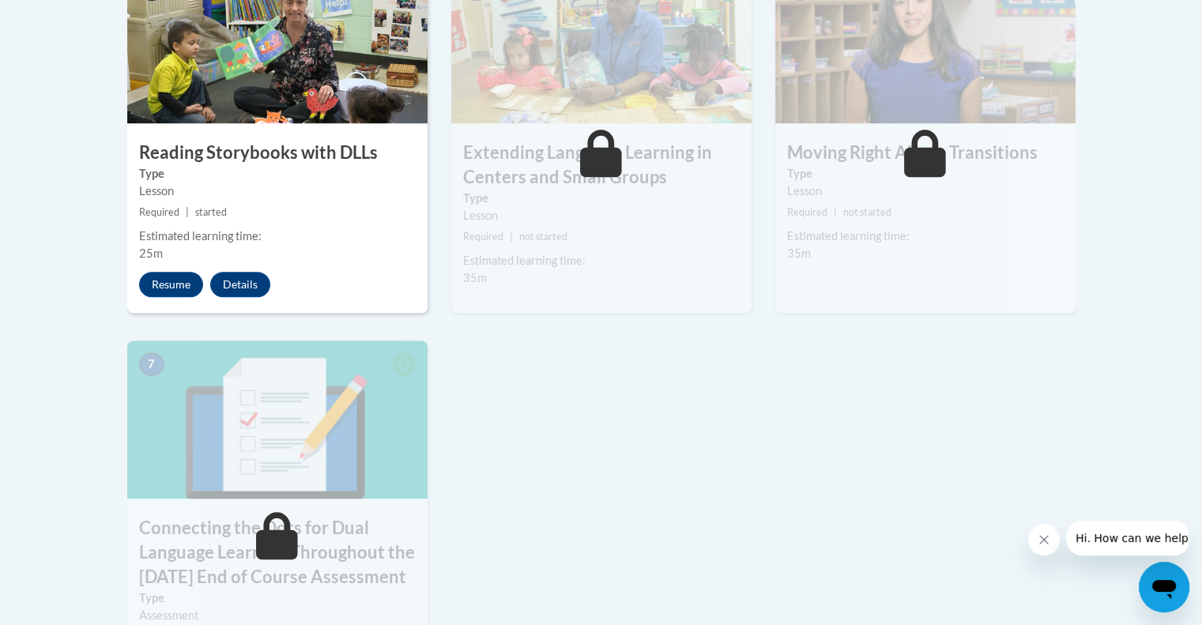
scroll to position [1017, 0]
